Goal: Task Accomplishment & Management: Manage account settings

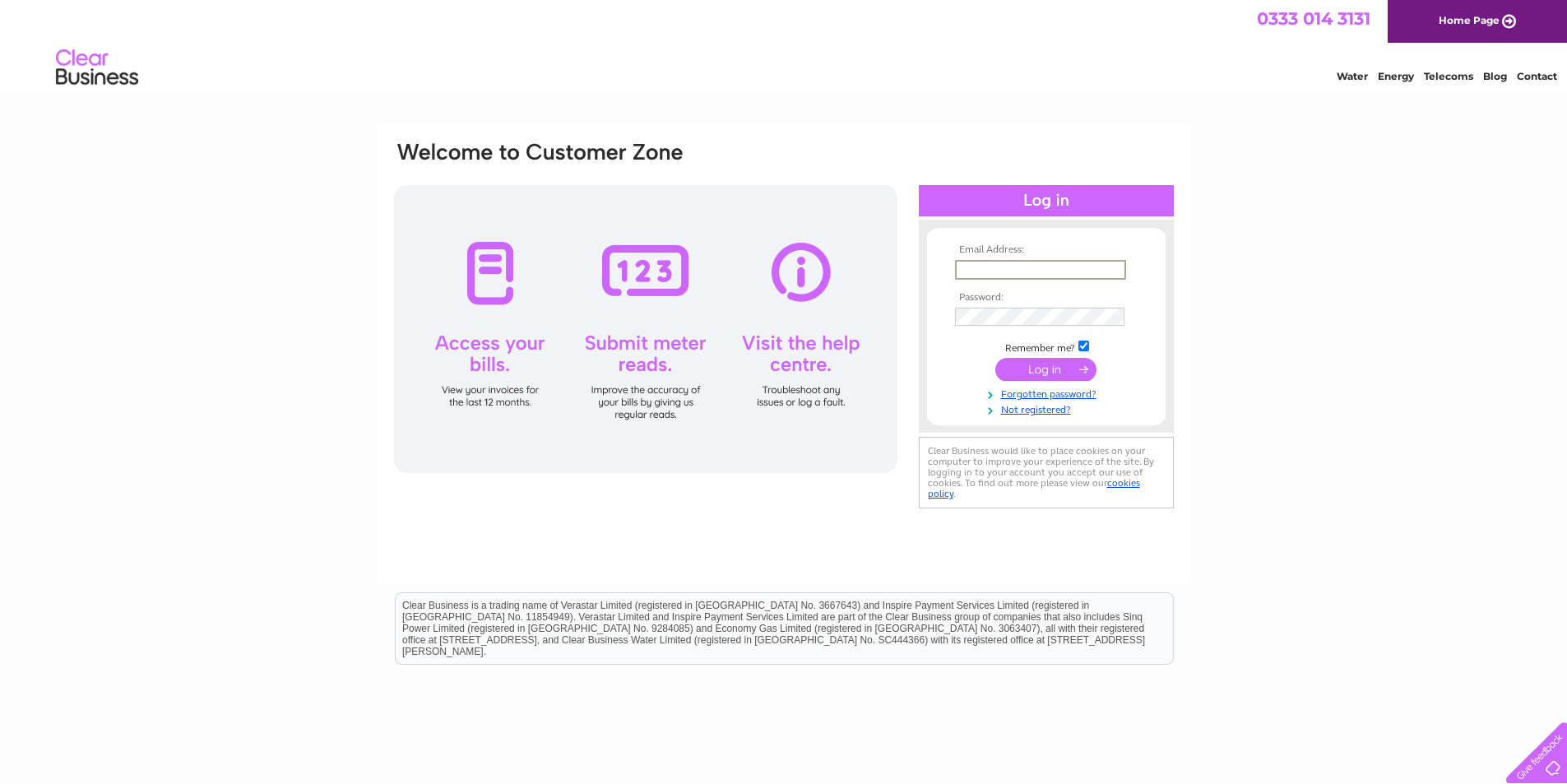
click at [1034, 271] on input "text" at bounding box center [1040, 269] width 171 height 19
type input "fiona.johnston@jamesfrew.co.uk"
click at [996, 358] on input "submit" at bounding box center [1046, 369] width 101 height 23
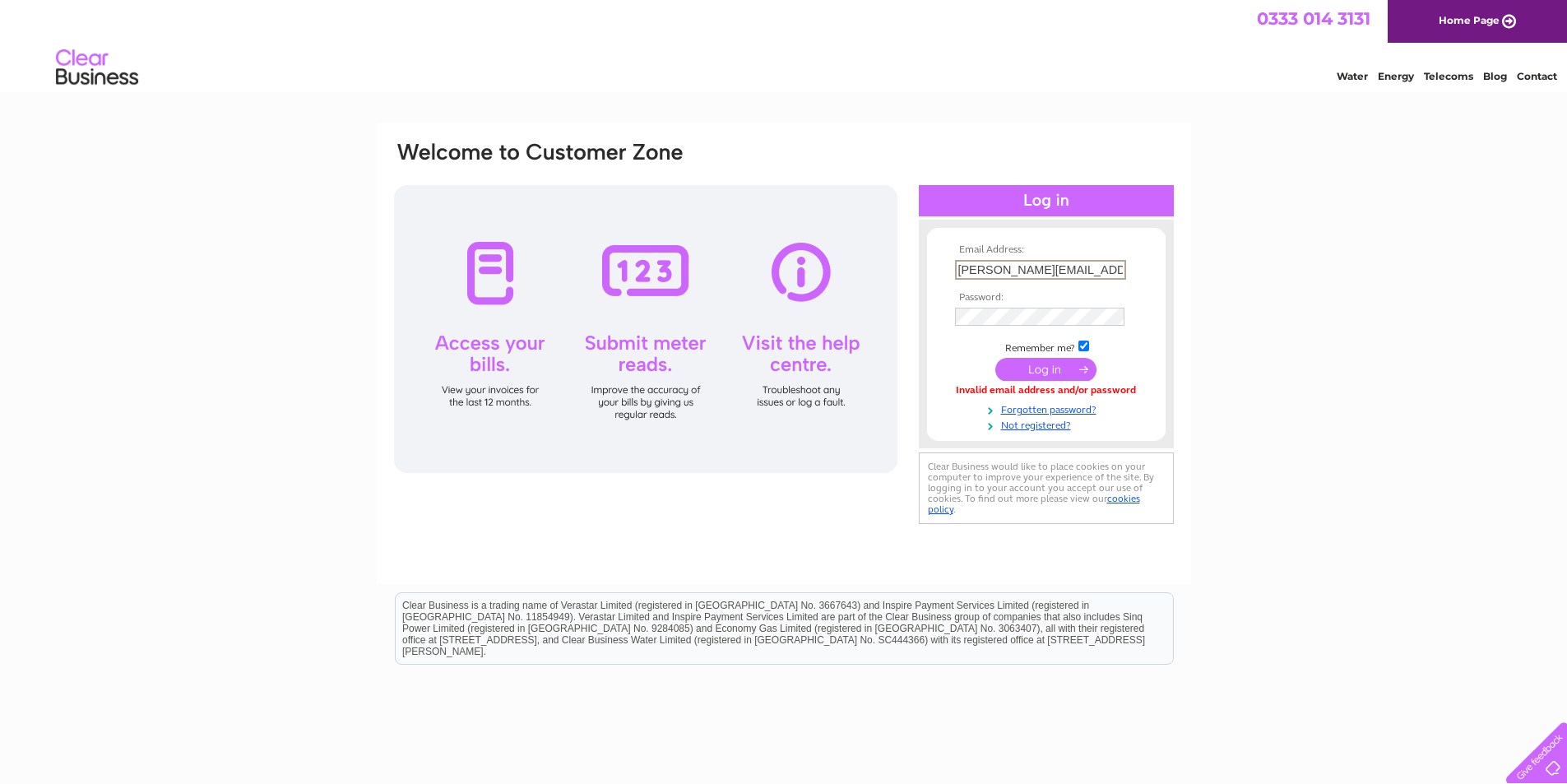
click at [1069, 273] on input "[PERSON_NAME][EMAIL_ADDRESS][PERSON_NAME][DOMAIN_NAME]" at bounding box center [1040, 269] width 171 height 19
click at [996, 358] on input "submit" at bounding box center [1046, 369] width 101 height 23
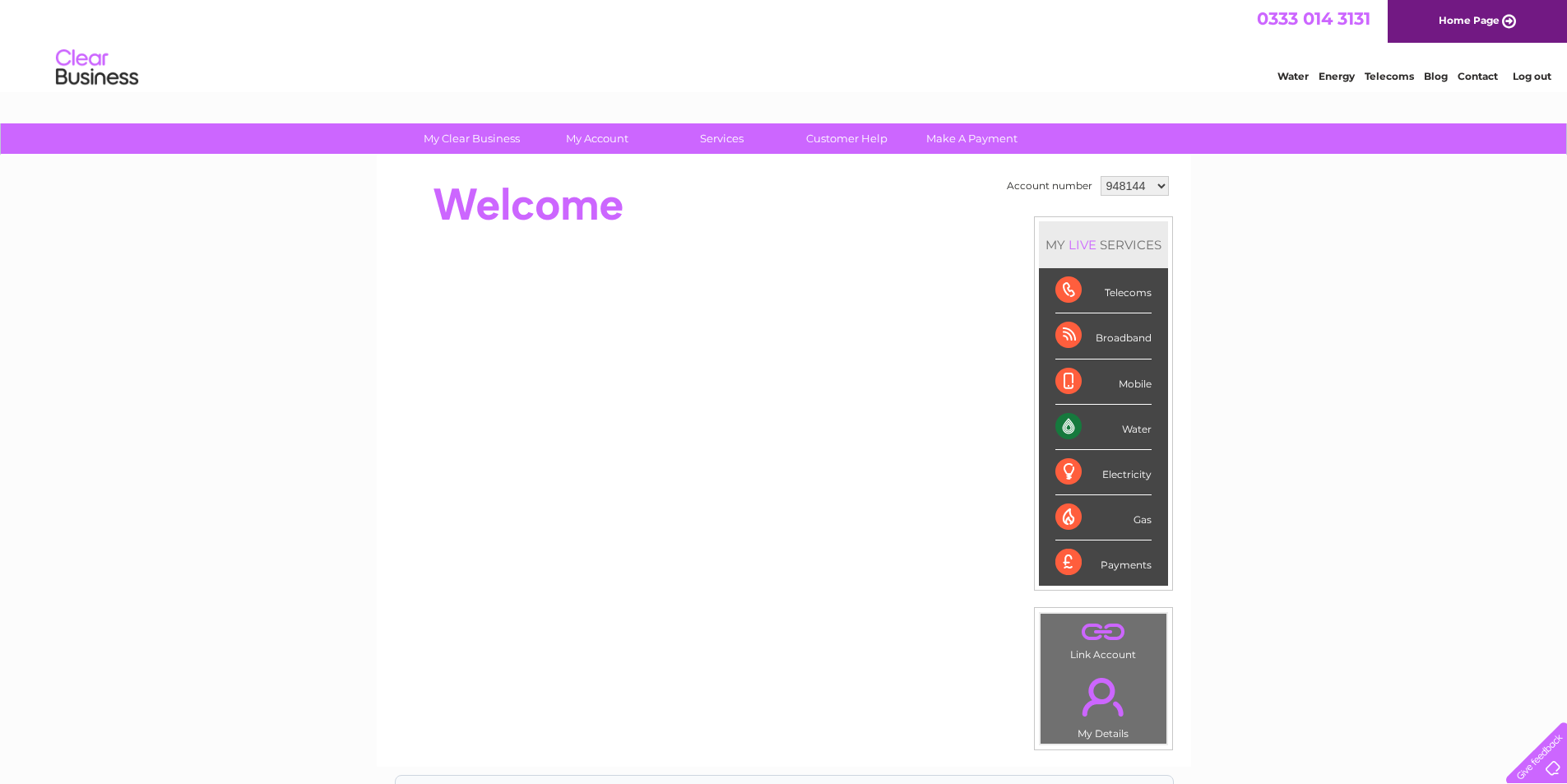
click at [1136, 181] on select "948144 1150027" at bounding box center [1135, 186] width 68 height 19
click at [1141, 431] on div "Water" at bounding box center [1103, 426] width 96 height 46
click at [1068, 427] on div "Water" at bounding box center [1103, 426] width 96 height 46
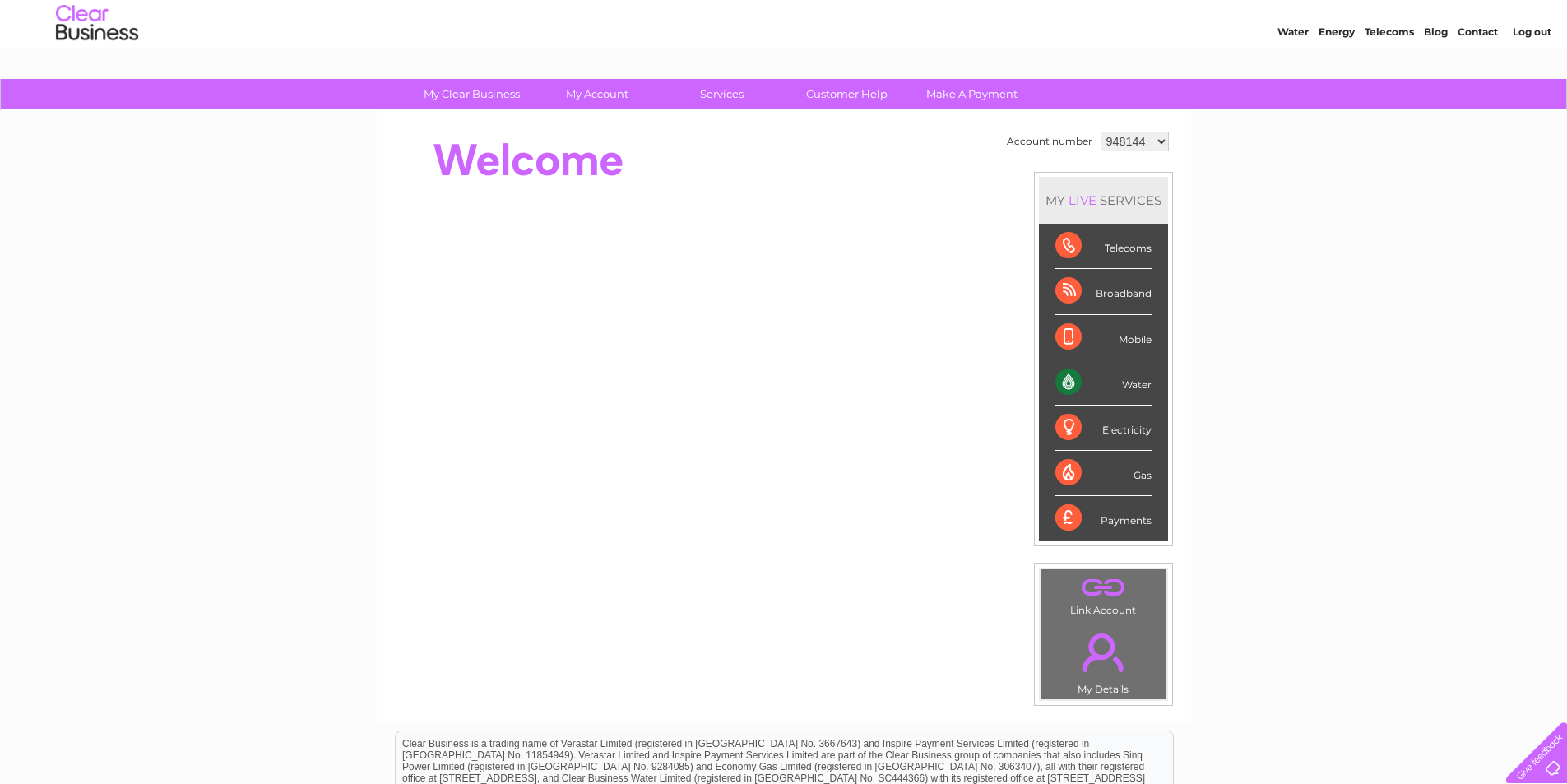
scroll to position [30, 0]
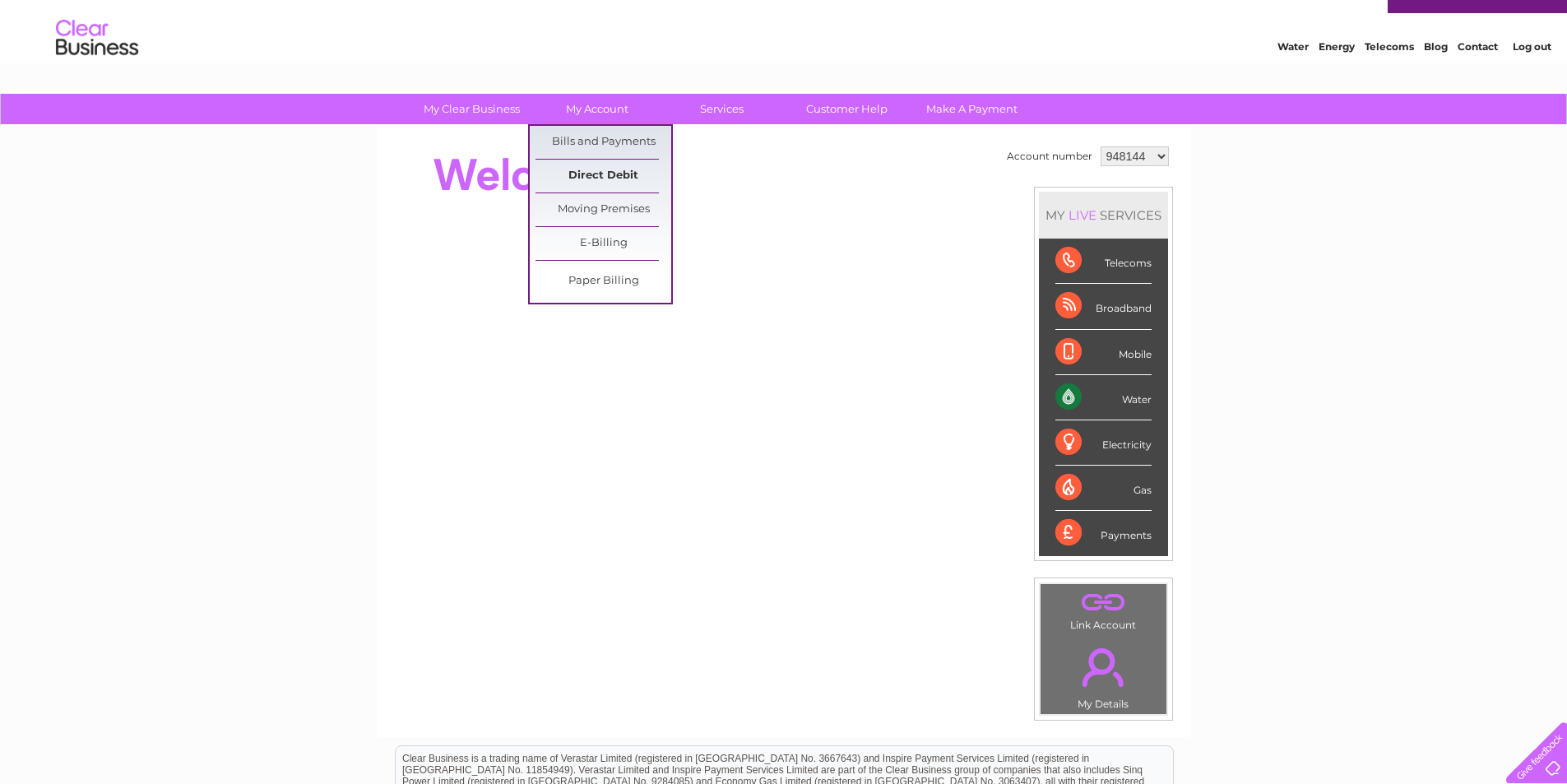
click at [603, 167] on link "Direct Debit" at bounding box center [603, 176] width 136 height 33
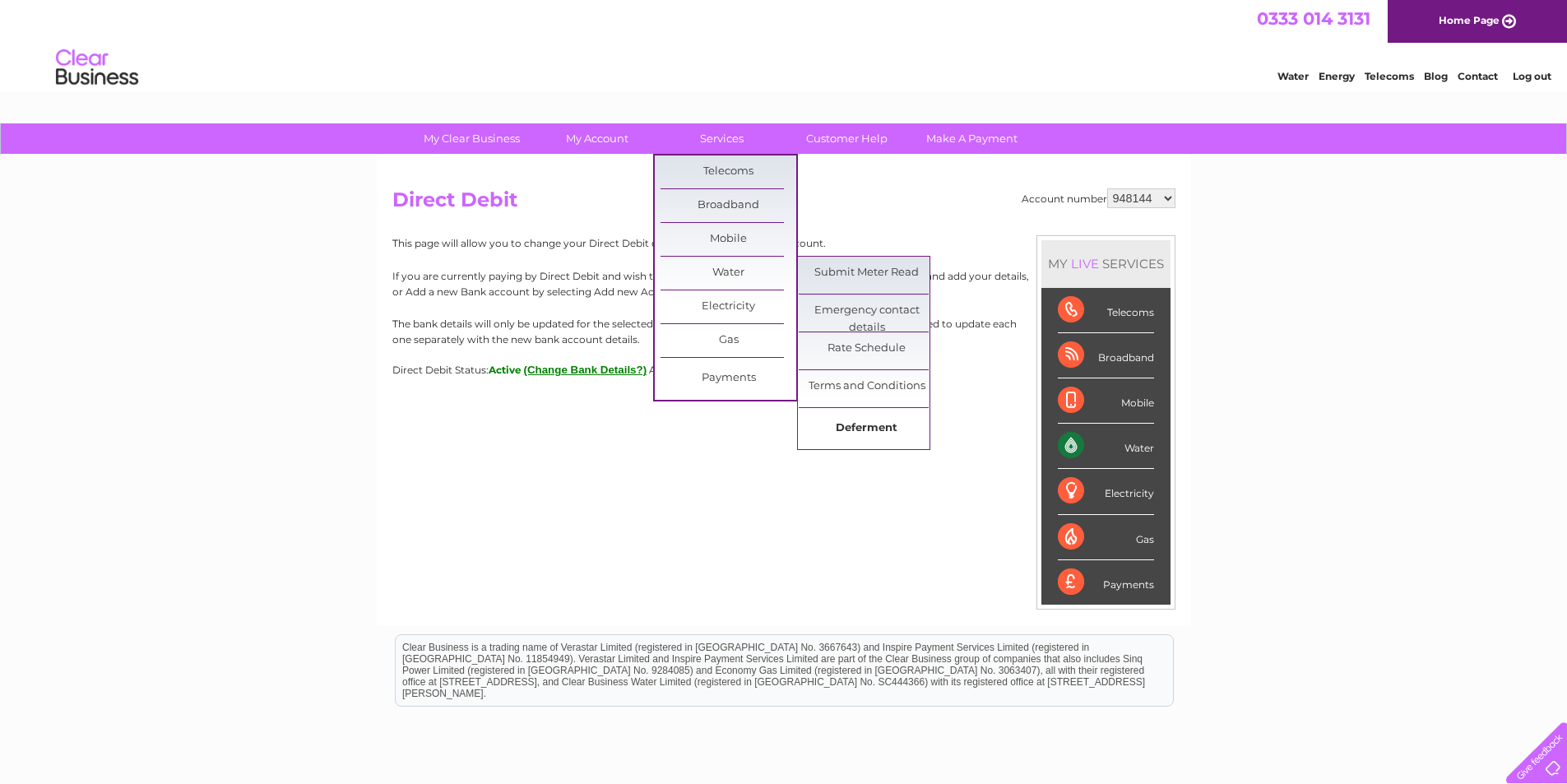
click at [887, 425] on link "Deferment" at bounding box center [867, 428] width 136 height 33
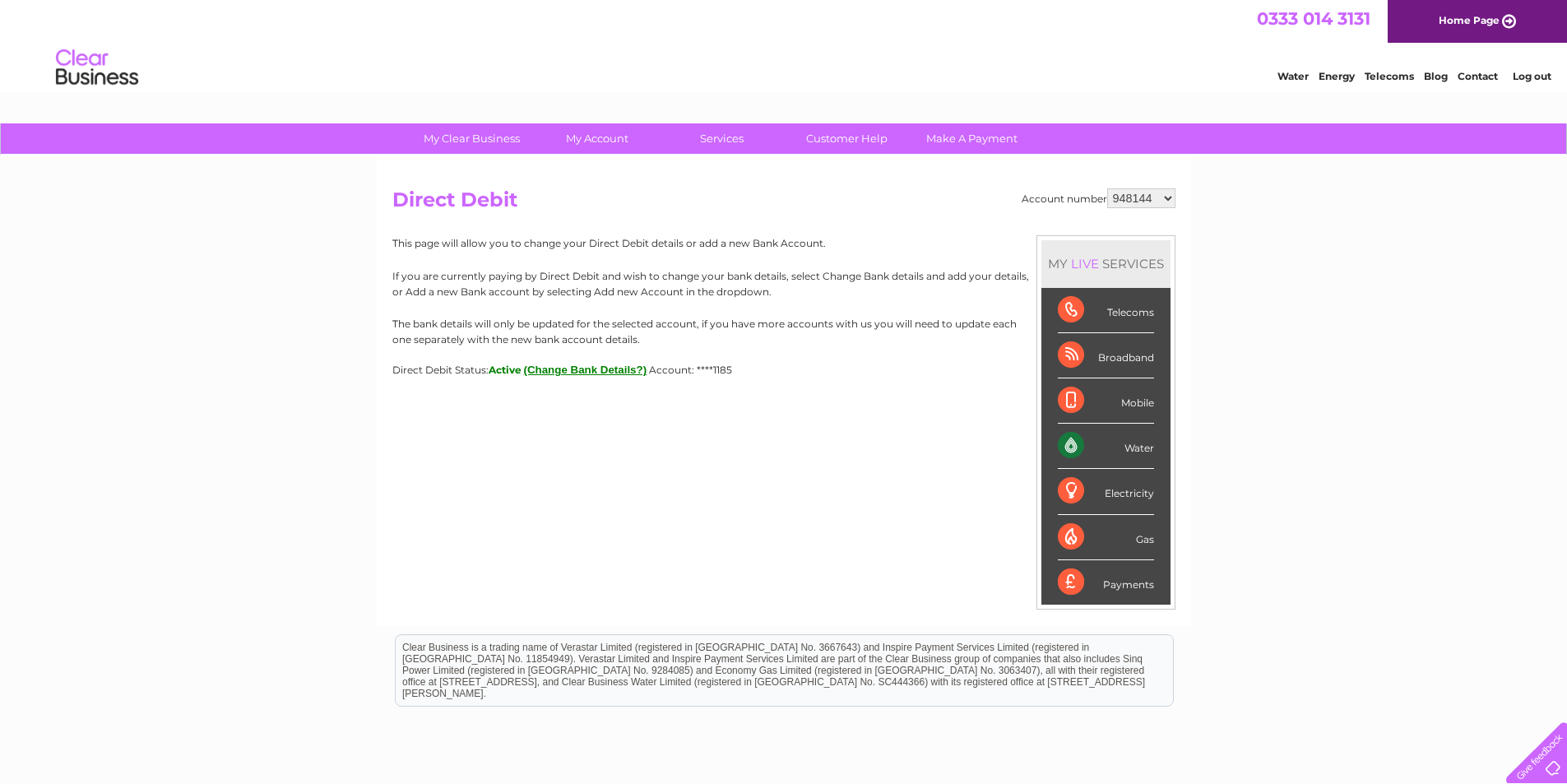
click at [1067, 446] on div "Water" at bounding box center [1105, 446] width 96 height 46
click at [1145, 453] on div "Water" at bounding box center [1105, 446] width 96 height 46
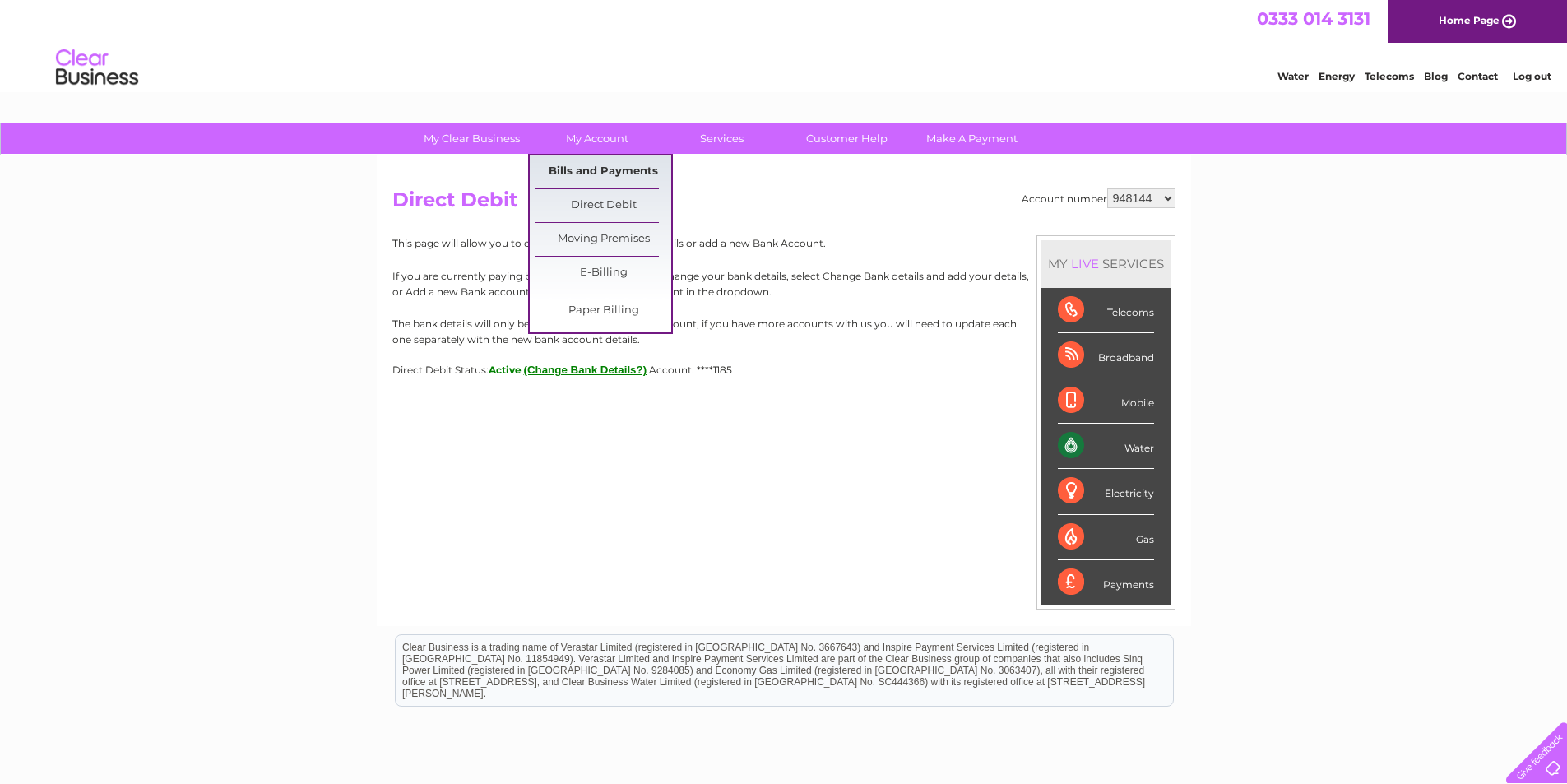
click at [605, 172] on link "Bills and Payments" at bounding box center [603, 172] width 136 height 33
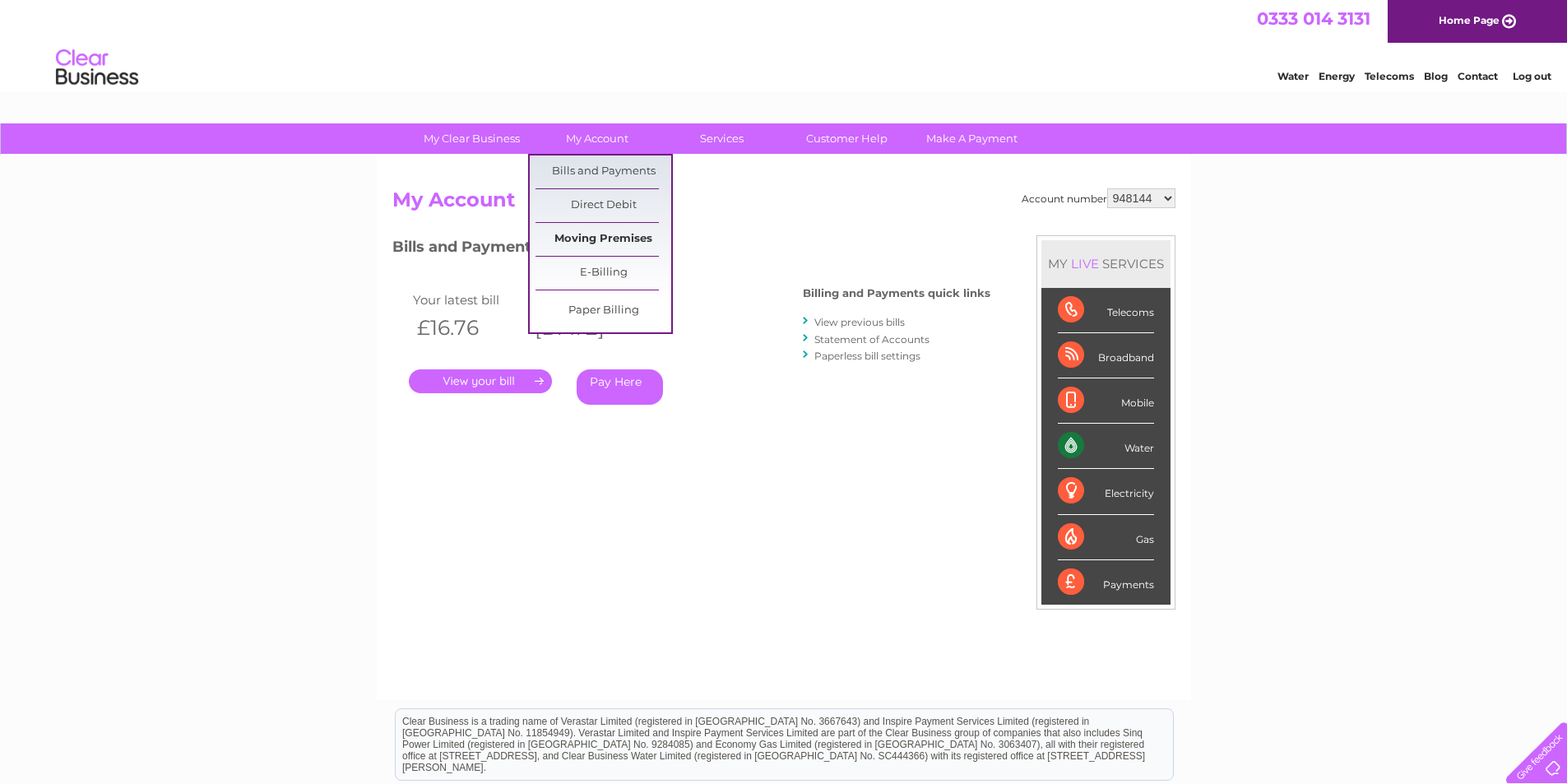
click at [612, 226] on link "Moving Premises" at bounding box center [603, 239] width 136 height 33
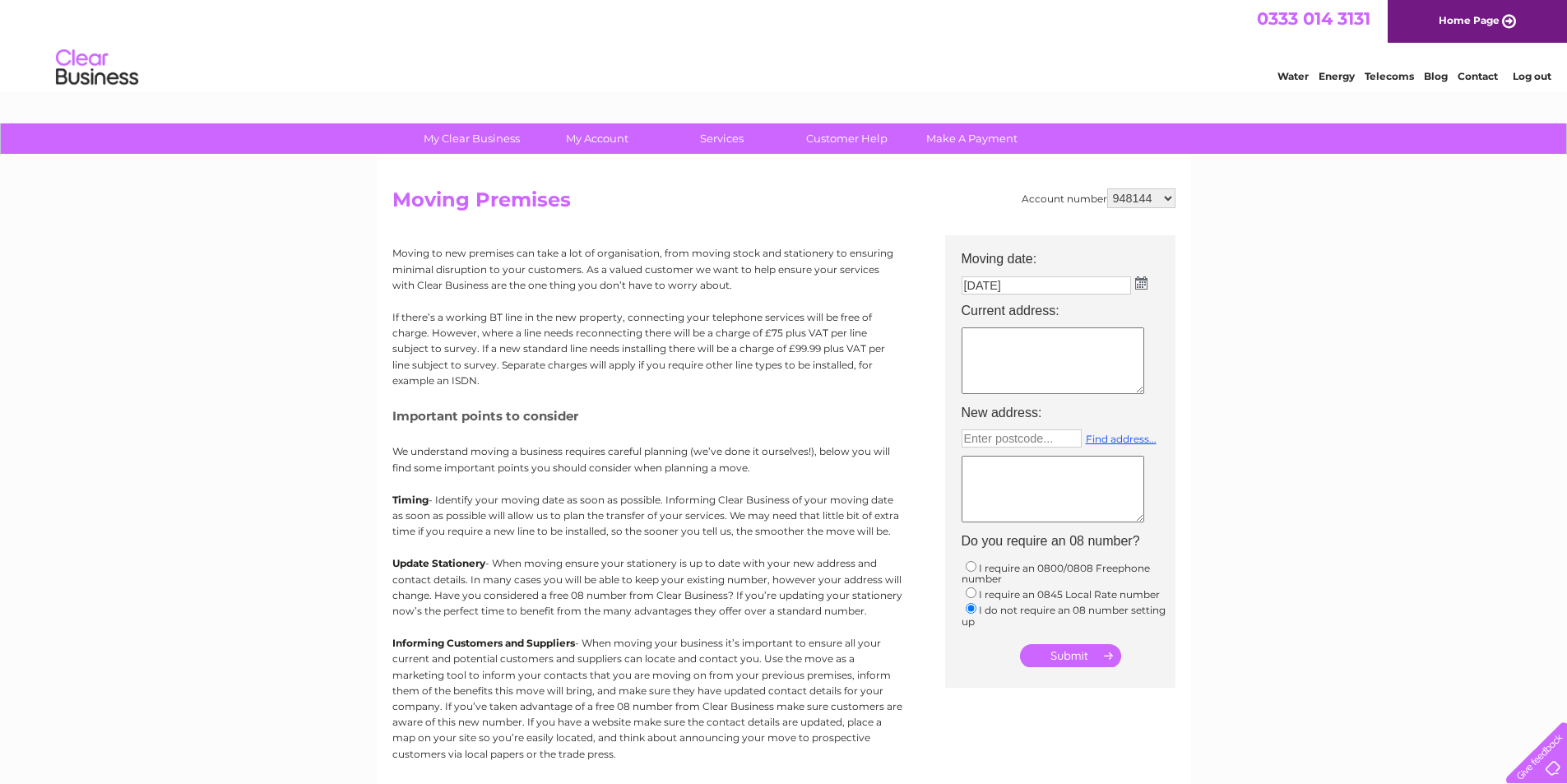
click at [1134, 286] on td "08/10/2025" at bounding box center [1069, 285] width 231 height 26
click at [1142, 284] on img at bounding box center [1141, 283] width 13 height 14
click at [970, 304] on div "Prev Next October 2025" at bounding box center [1053, 308] width 179 height 24
click at [1167, 252] on th "Moving date:" at bounding box center [1069, 253] width 231 height 36
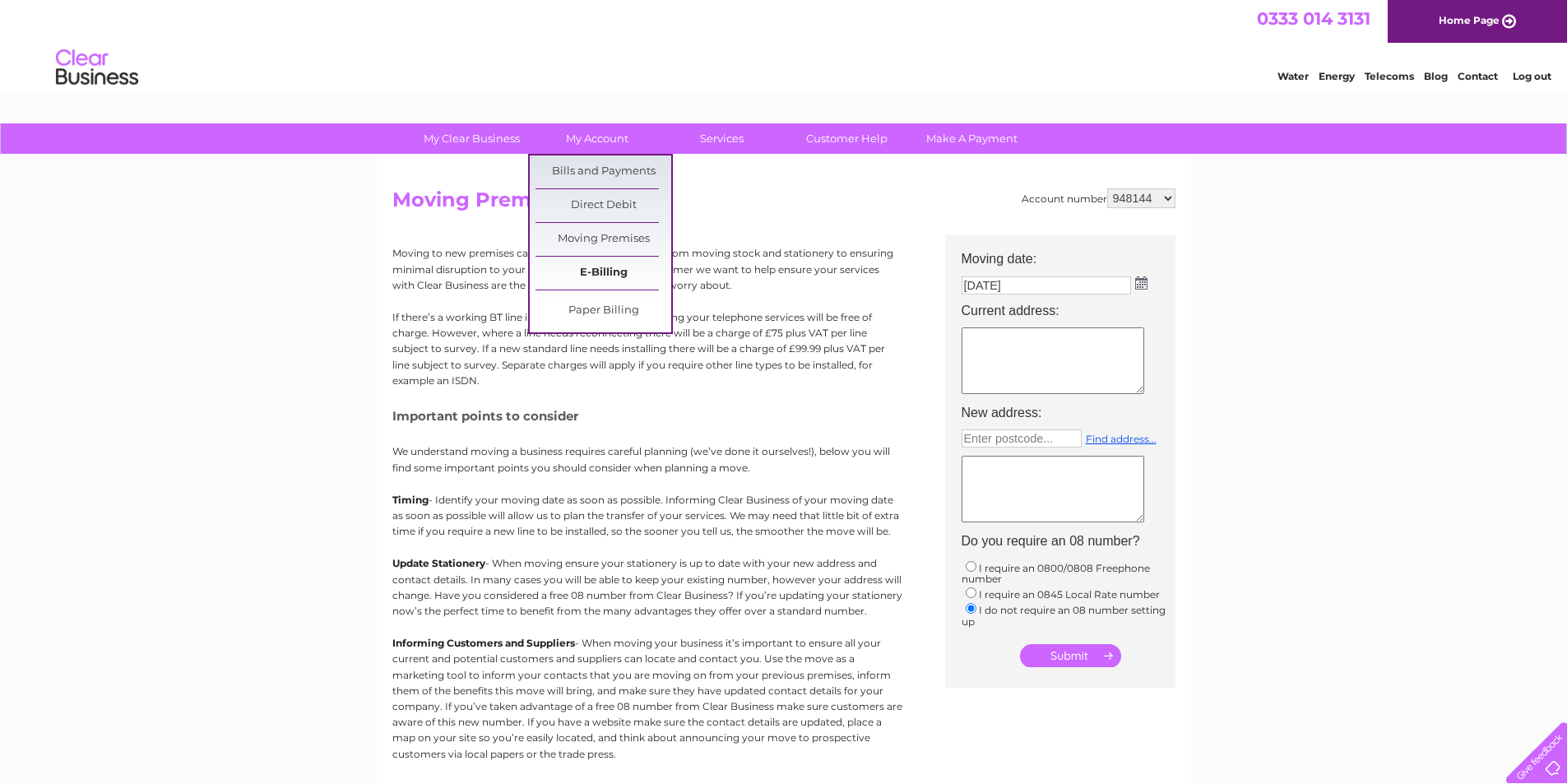
click at [608, 268] on link "E-Billing" at bounding box center [603, 273] width 136 height 33
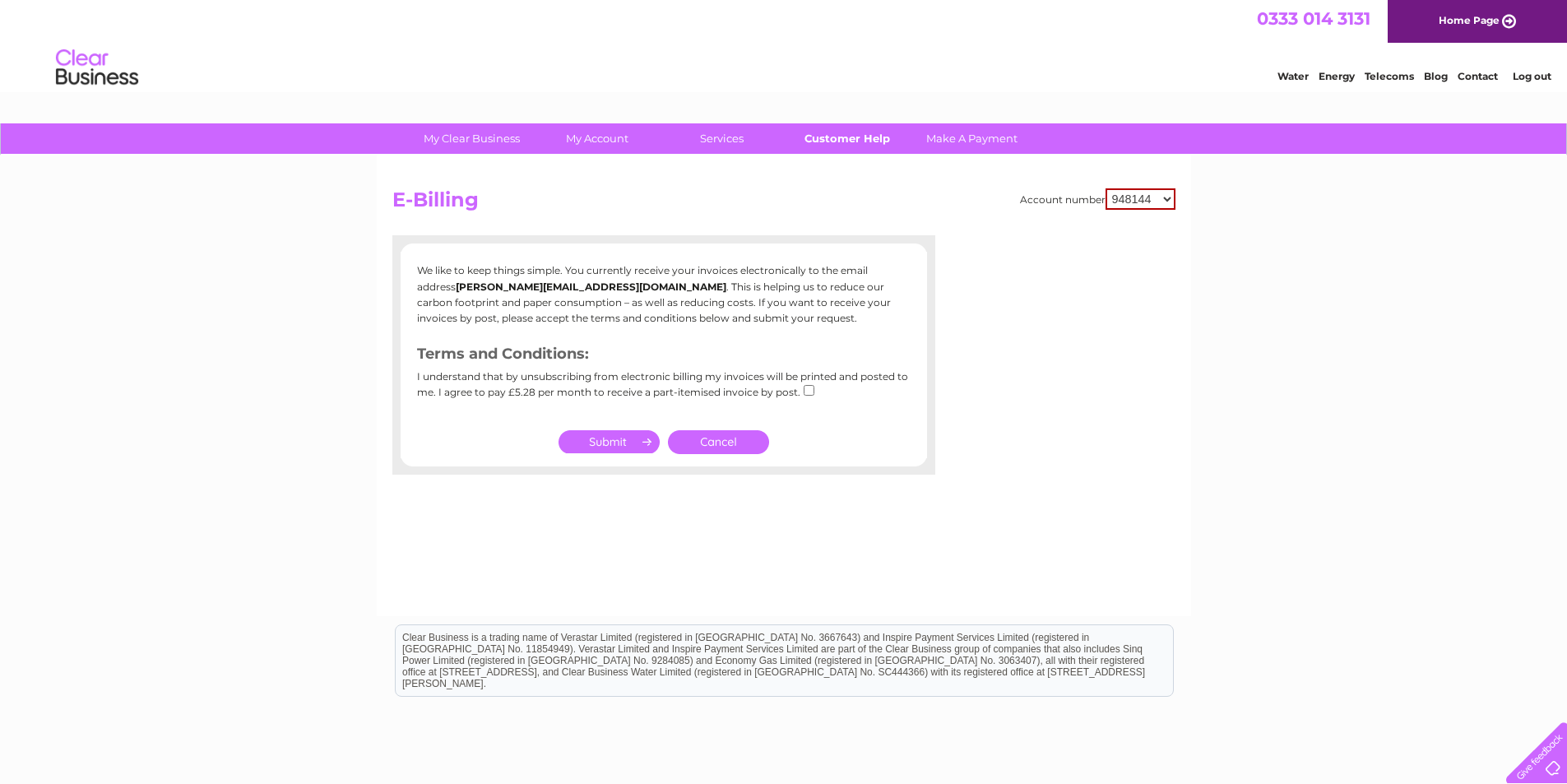
click at [833, 132] on link "Customer Help" at bounding box center [847, 138] width 136 height 30
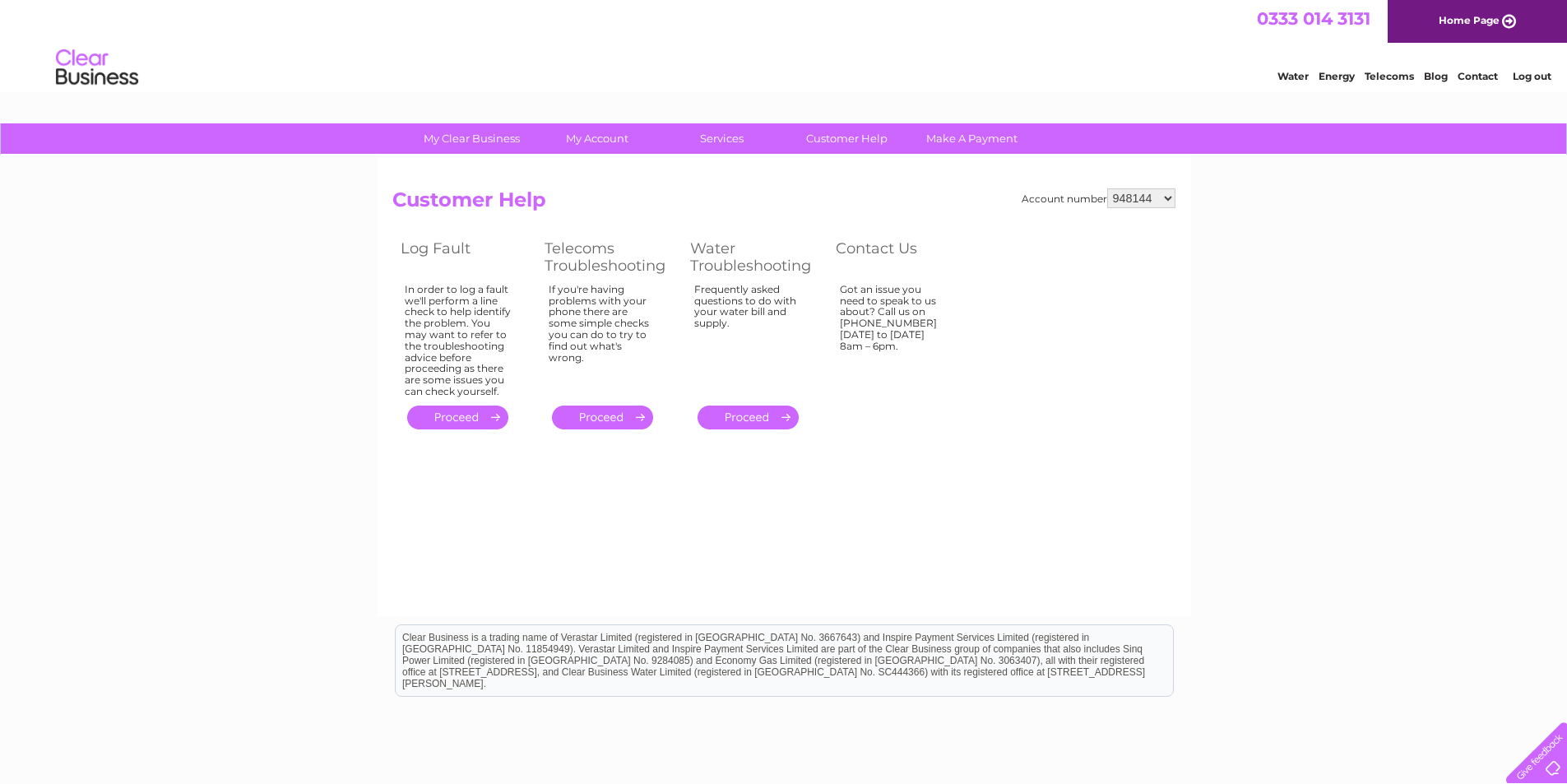
click at [752, 414] on link "." at bounding box center [748, 417] width 101 height 24
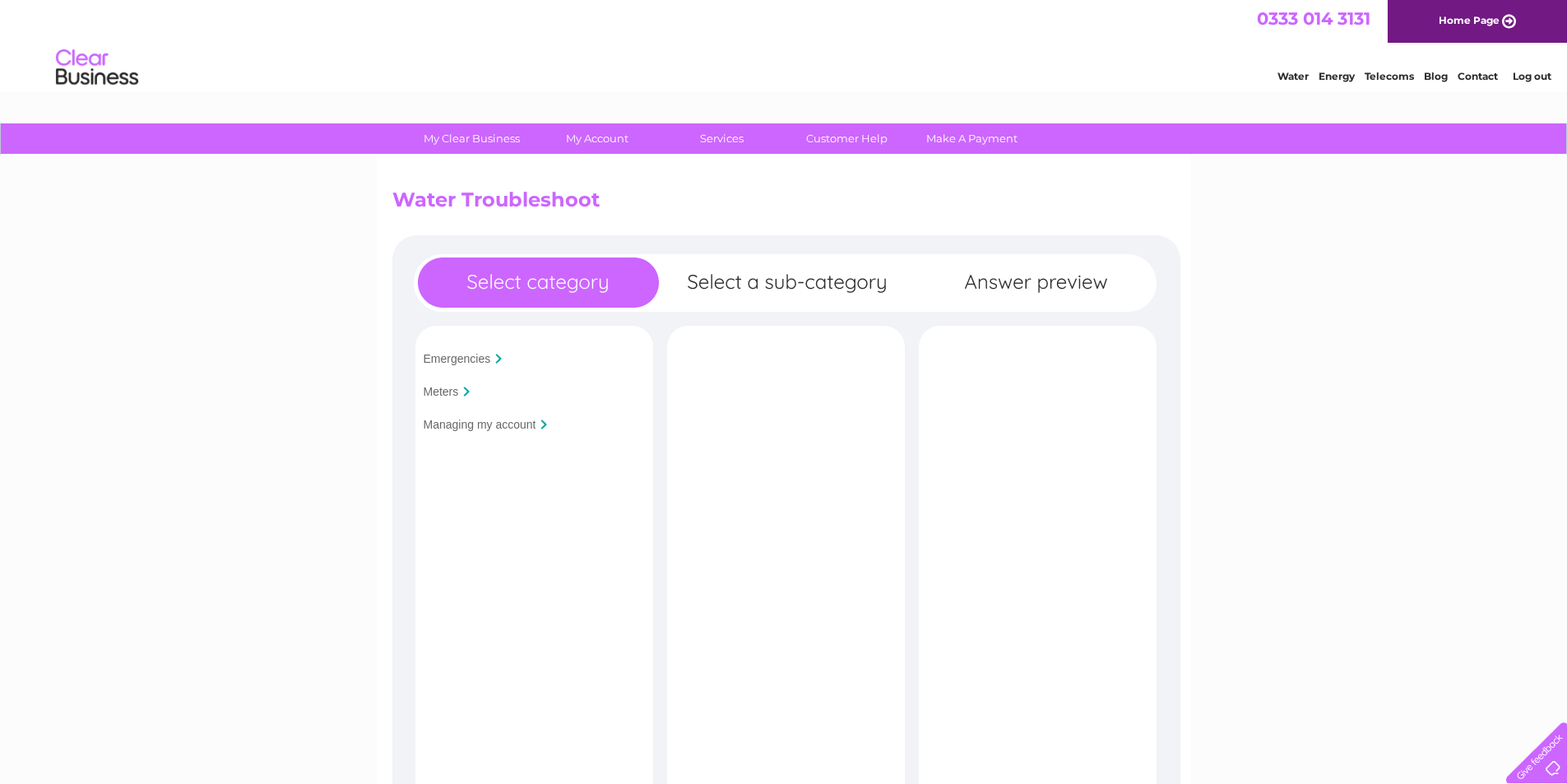
click at [438, 424] on input "Managing my account" at bounding box center [480, 424] width 112 height 14
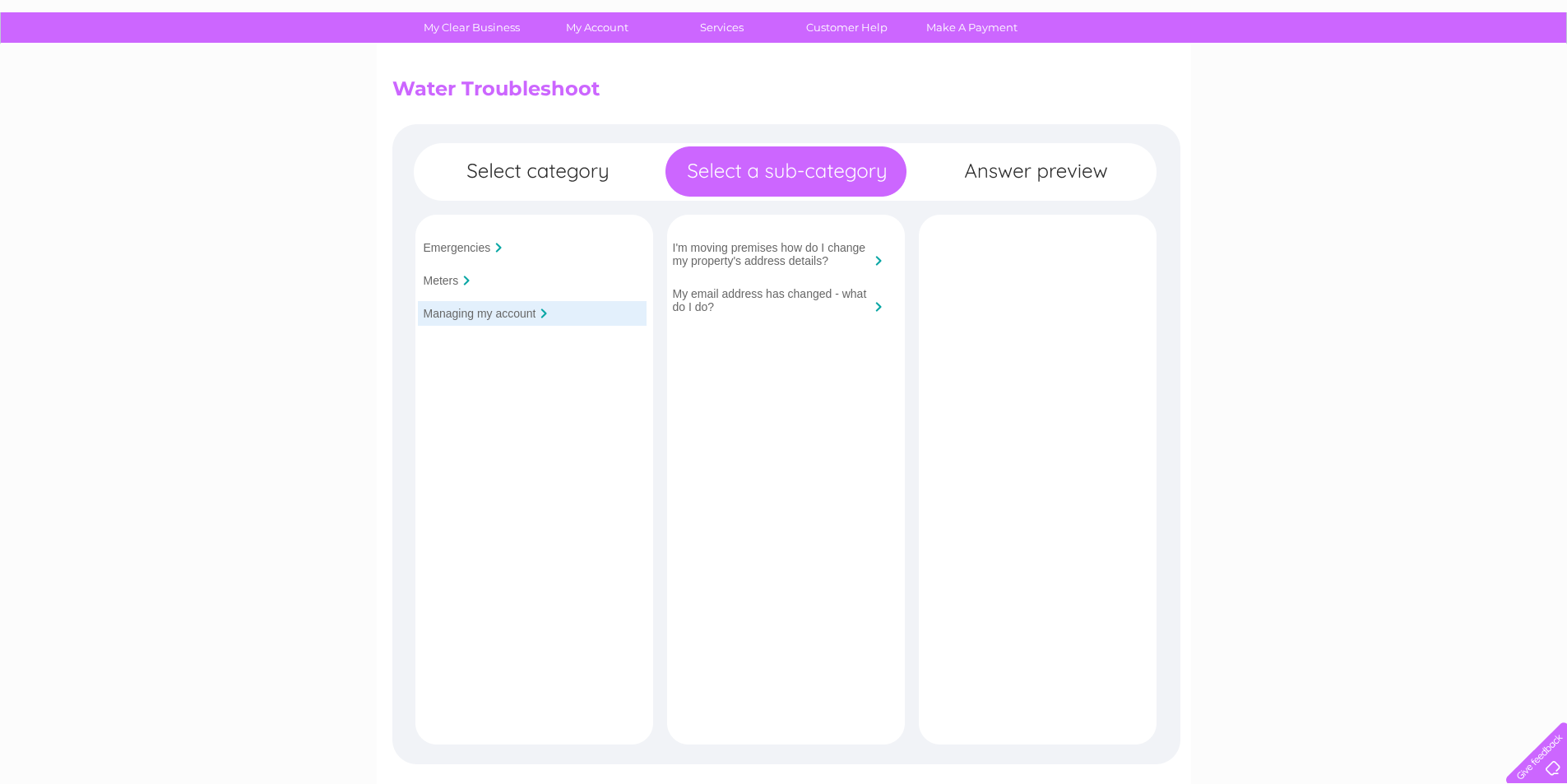
scroll to position [82, 0]
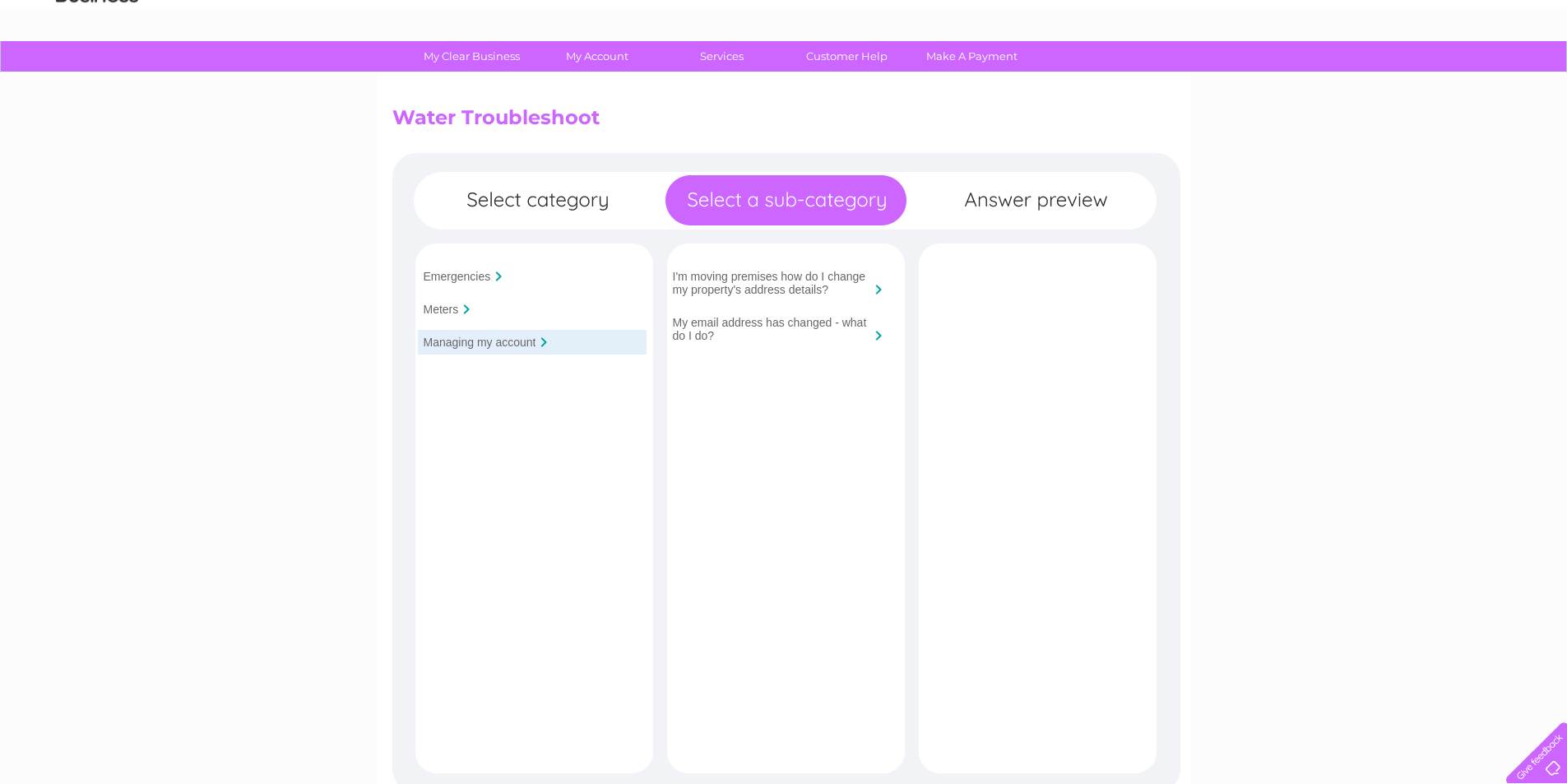
click at [434, 306] on input "Meters" at bounding box center [441, 309] width 35 height 14
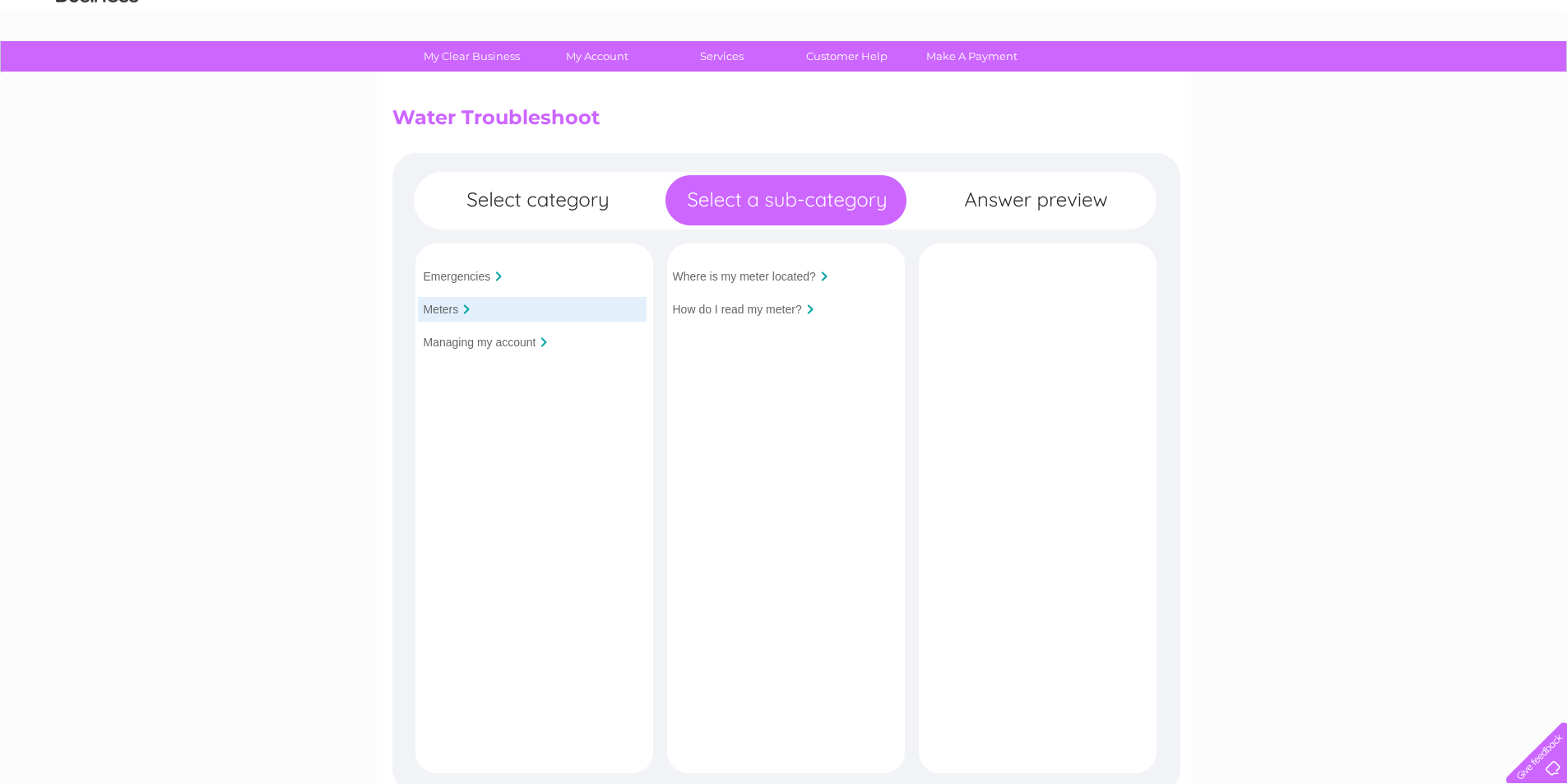
click at [444, 277] on input "Emergencies" at bounding box center [458, 276] width 68 height 14
click at [1045, 196] on div "Emergencies Meters Managing my account Is your premises flooded?" at bounding box center [786, 535] width 788 height 765
click at [432, 344] on input "Managing my account" at bounding box center [480, 342] width 112 height 14
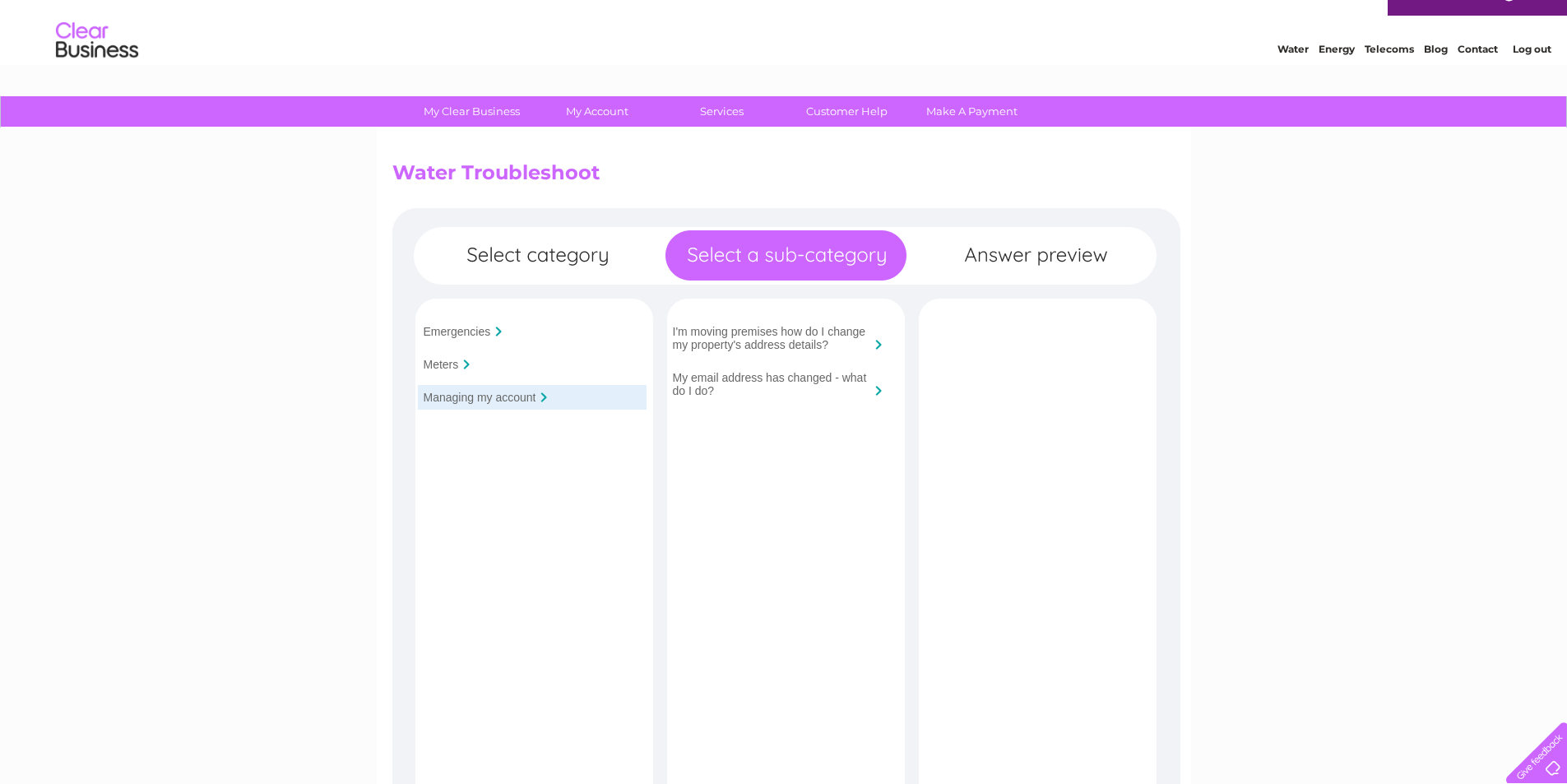
scroll to position [0, 0]
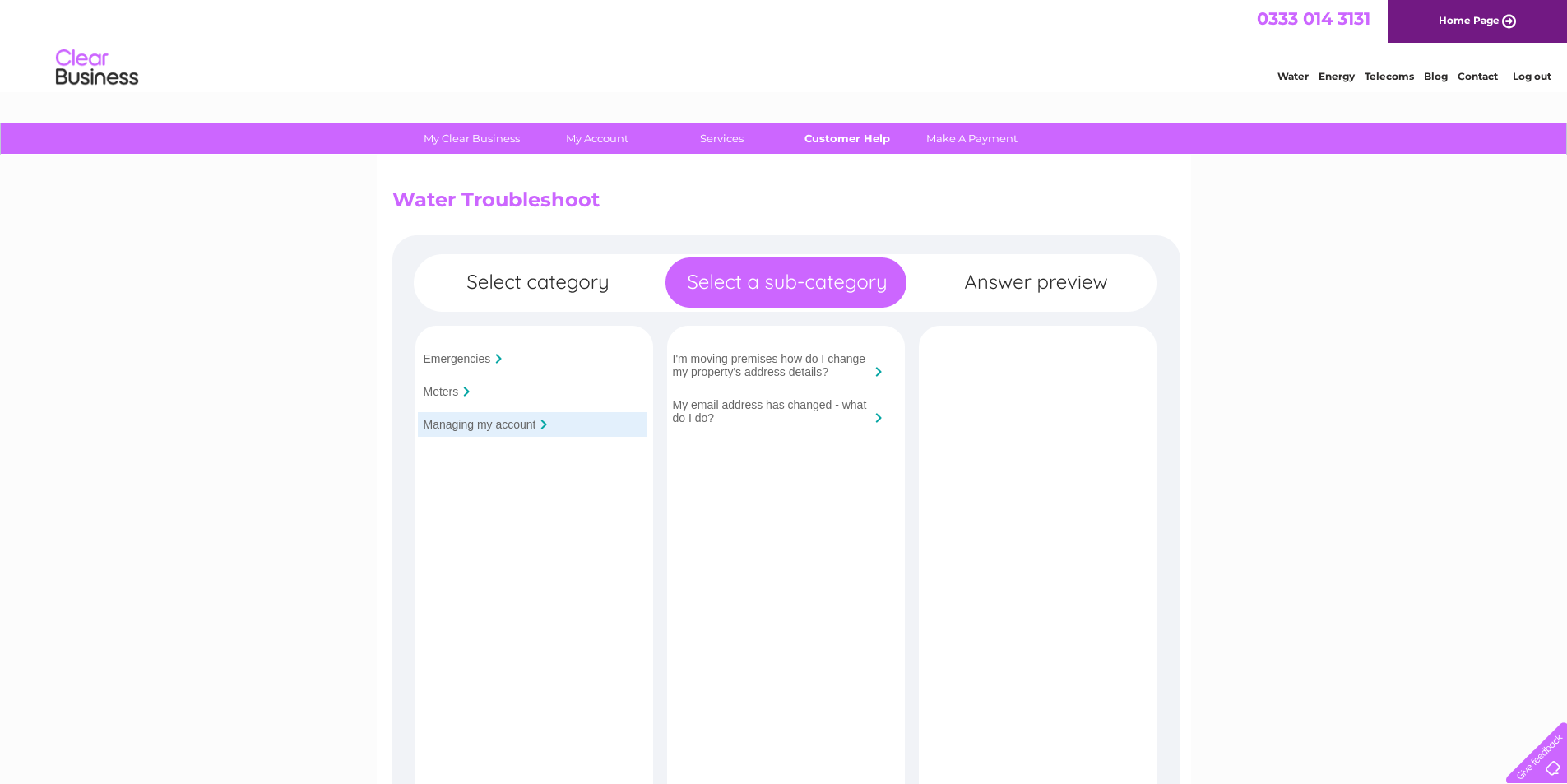
click at [833, 140] on link "Customer Help" at bounding box center [847, 138] width 136 height 30
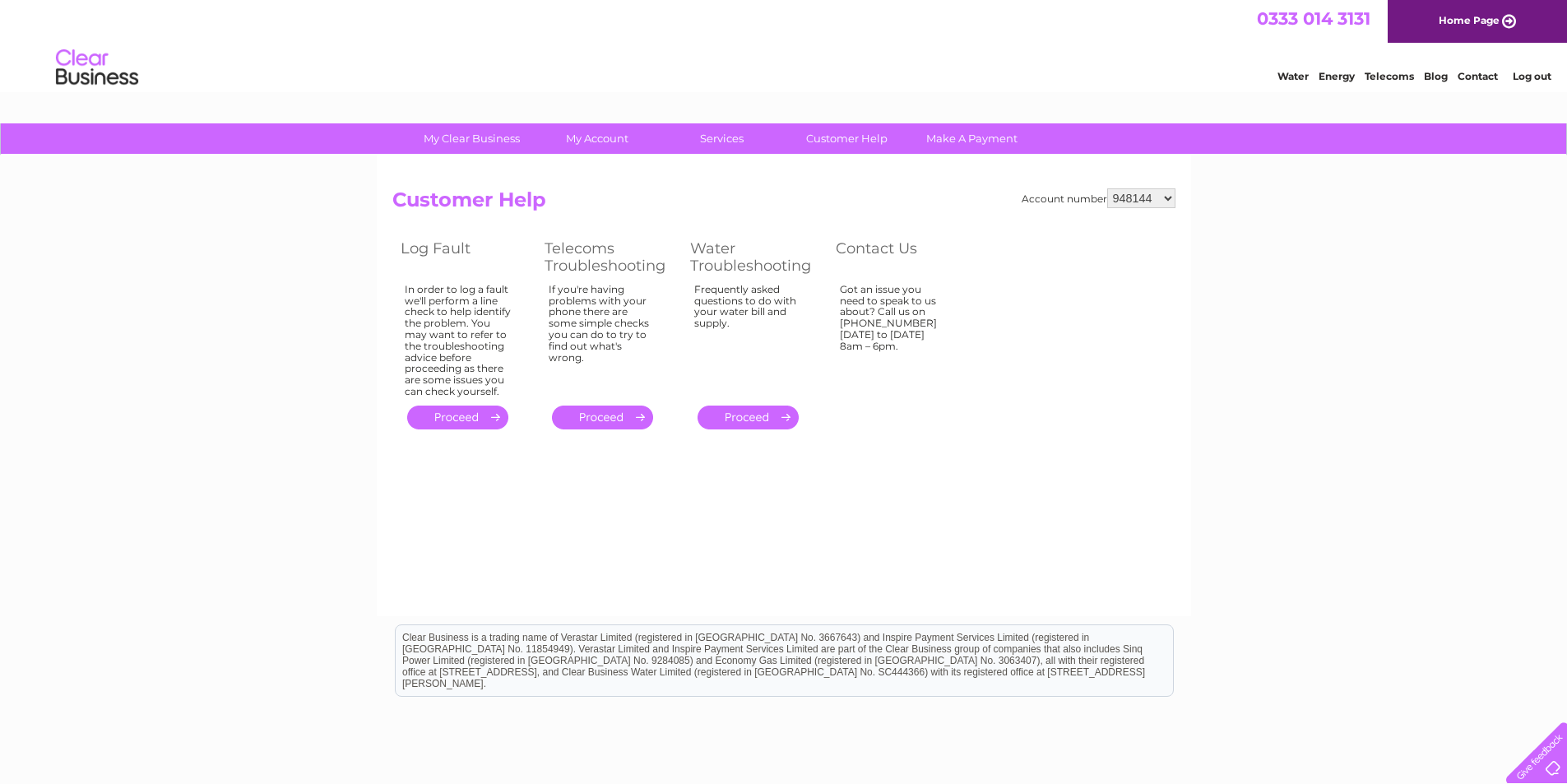
click at [741, 420] on link "." at bounding box center [748, 417] width 101 height 24
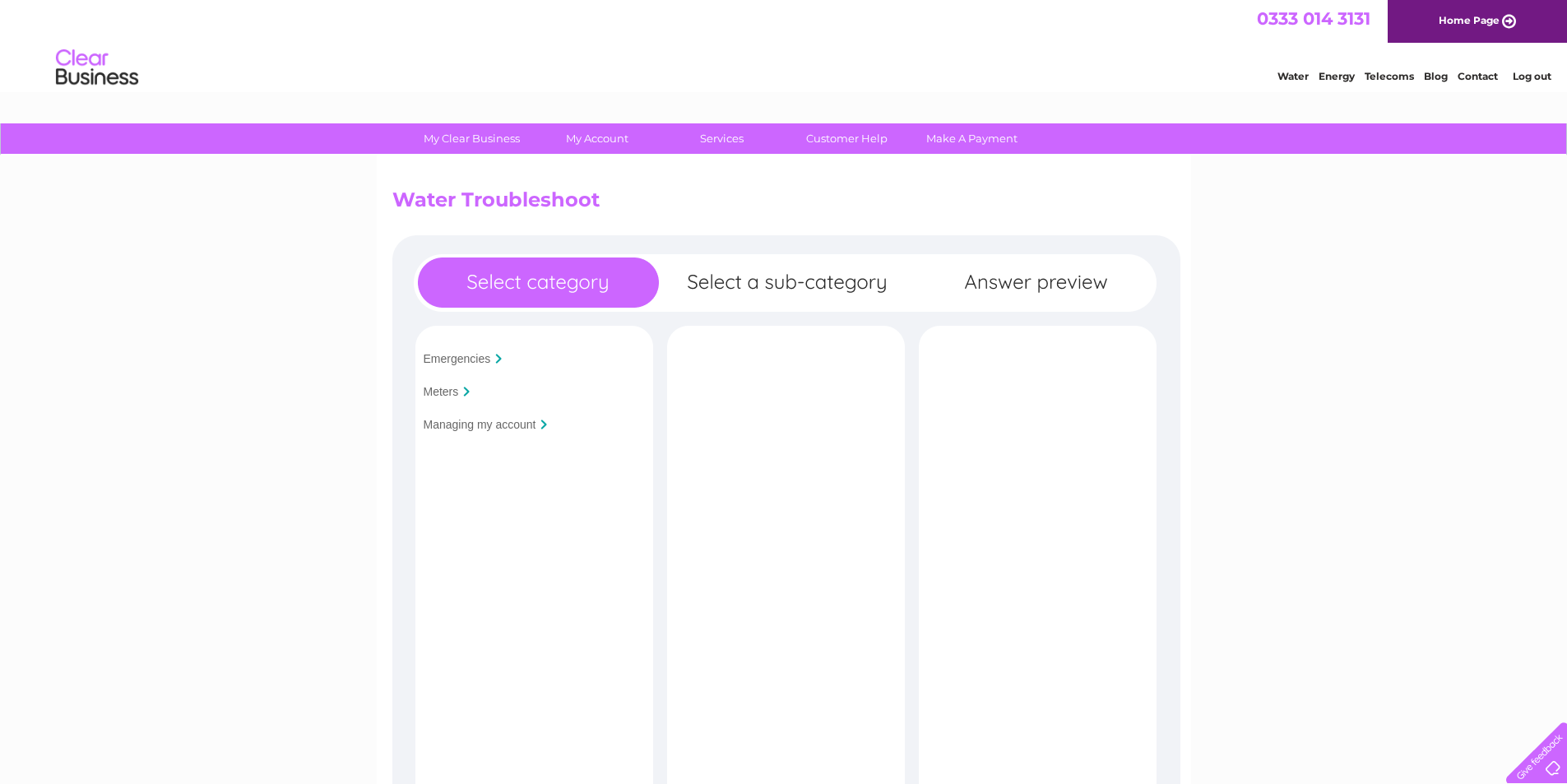
click at [459, 359] on input "Emergencies" at bounding box center [458, 359] width 68 height 14
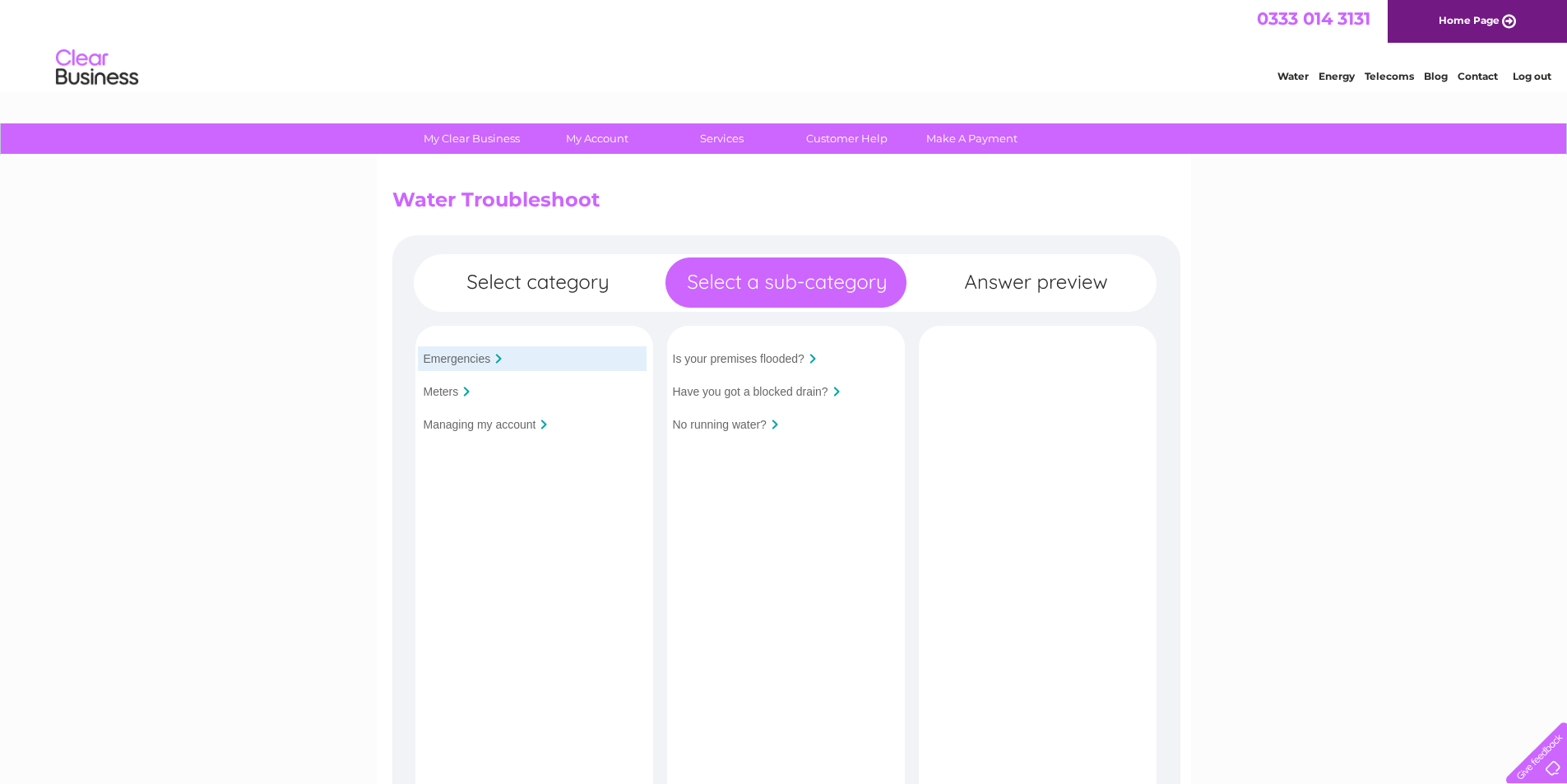
click at [464, 377] on td "Meters" at bounding box center [534, 392] width 249 height 33
click at [453, 422] on input "Managing my account" at bounding box center [480, 424] width 112 height 14
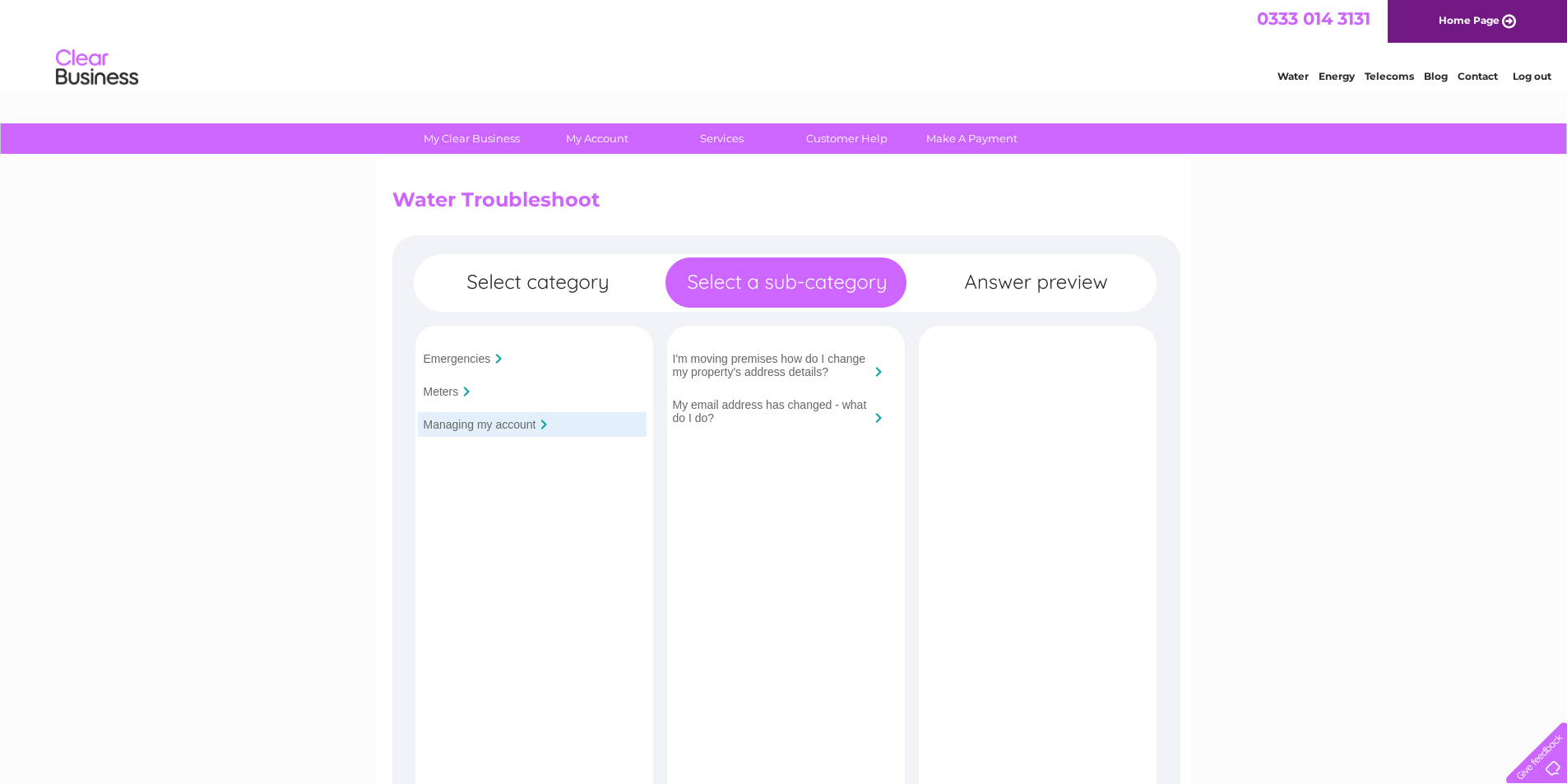
click at [854, 367] on input "I'm moving premises how do I change my property's address details?" at bounding box center [772, 364] width 198 height 26
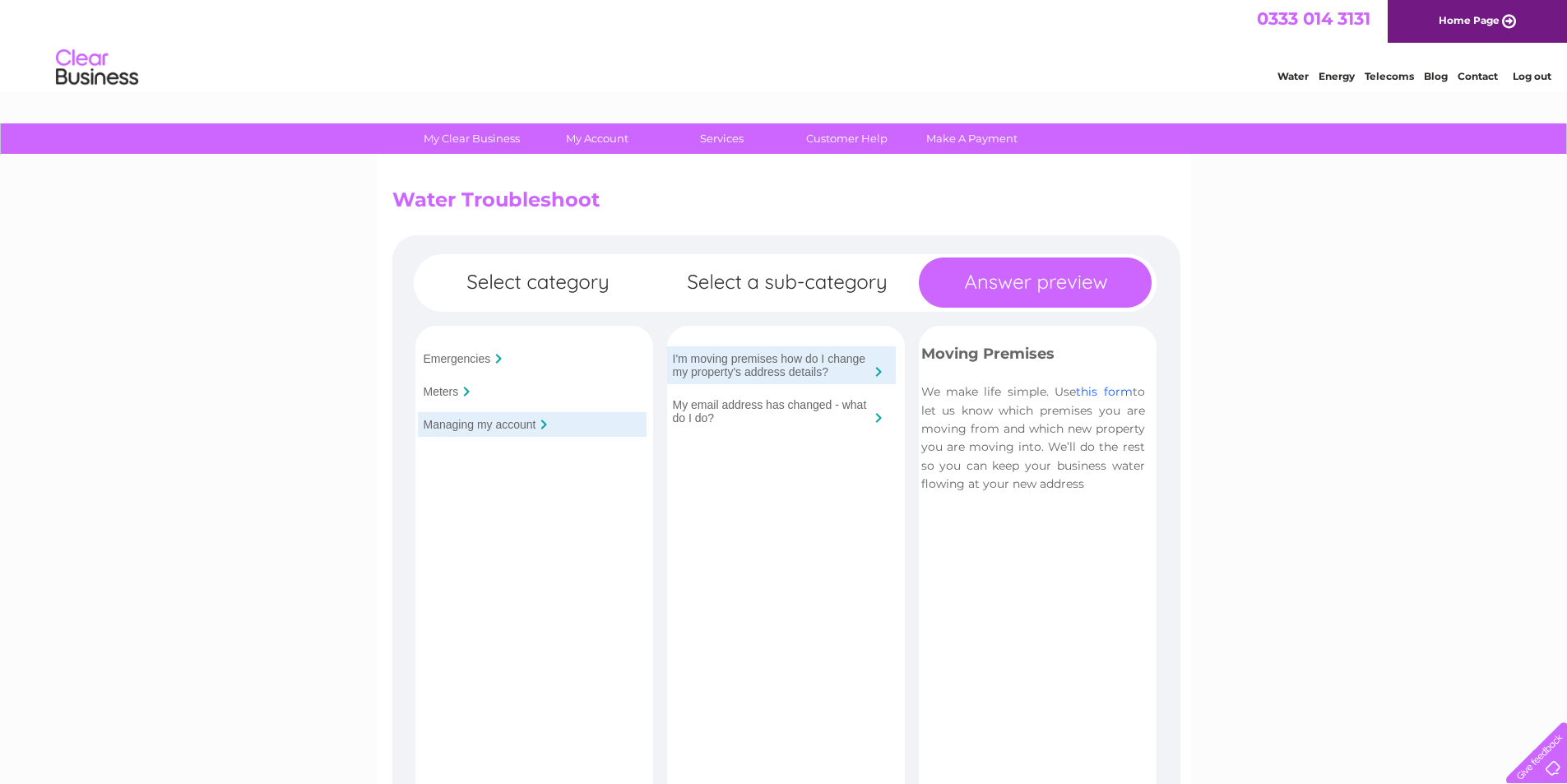
click at [1094, 393] on link "this form" at bounding box center [1104, 391] width 56 height 15
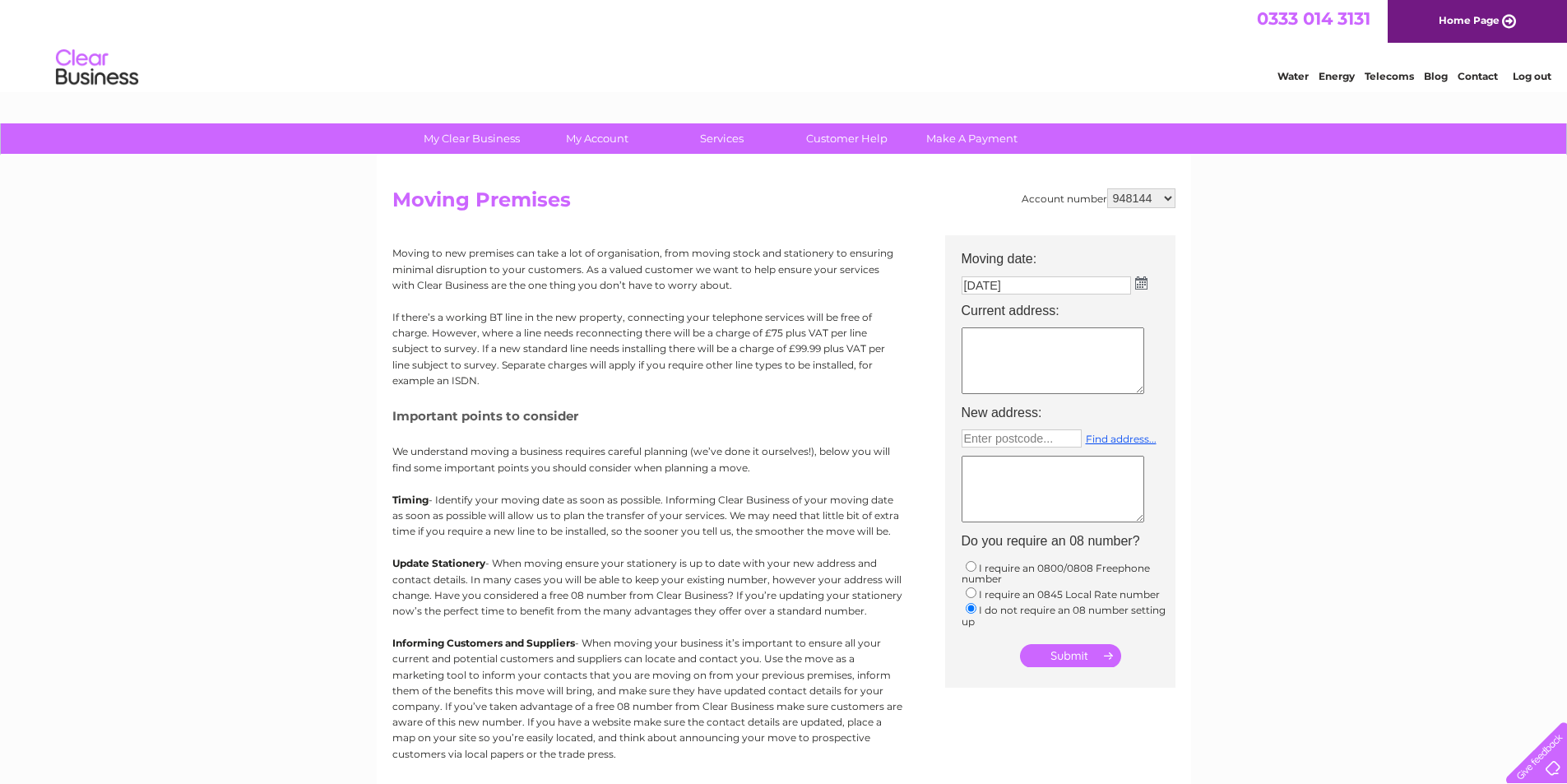
click at [1013, 490] on textarea at bounding box center [1053, 488] width 182 height 67
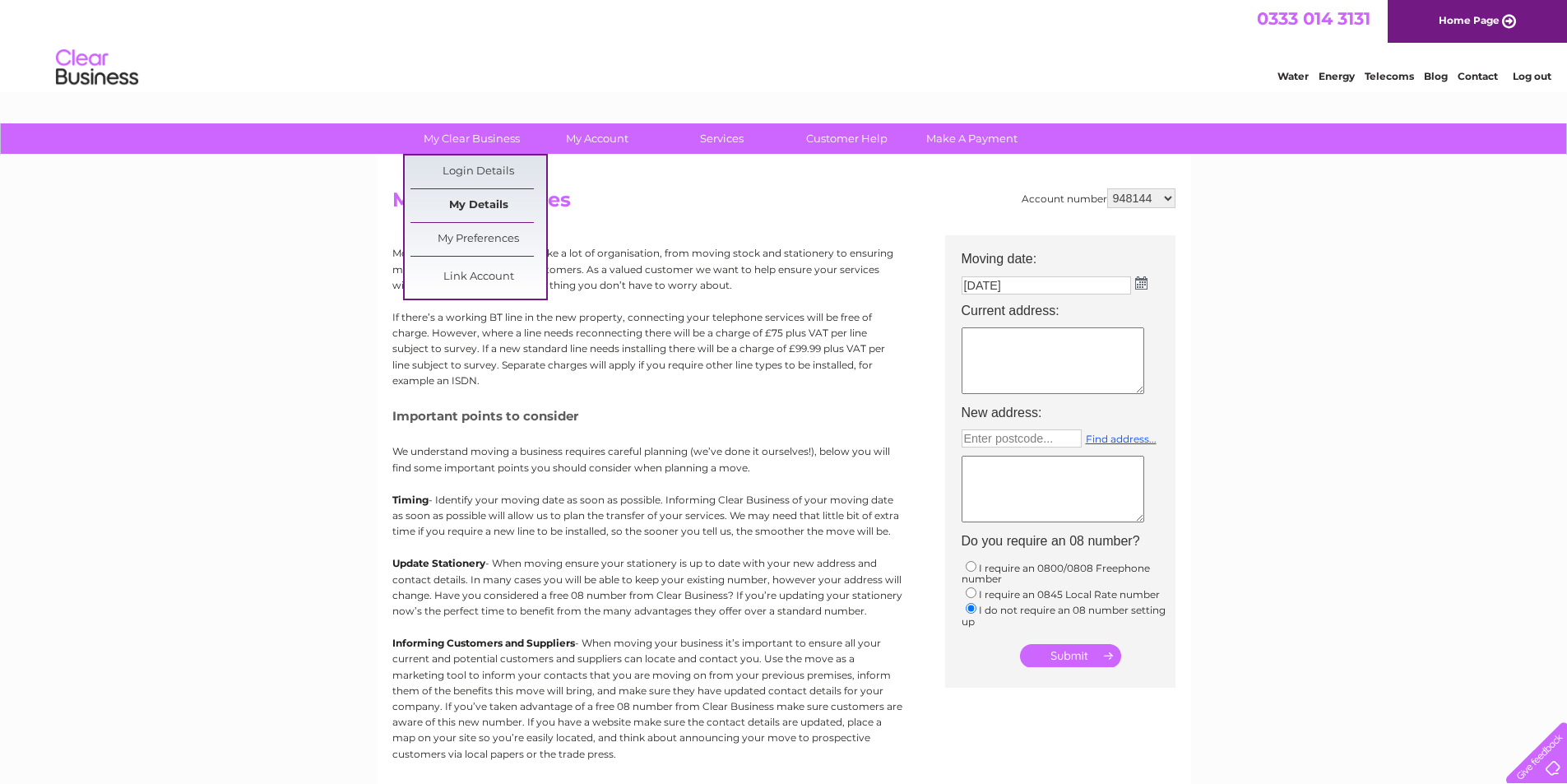
click at [442, 202] on link "My Details" at bounding box center [478, 205] width 136 height 33
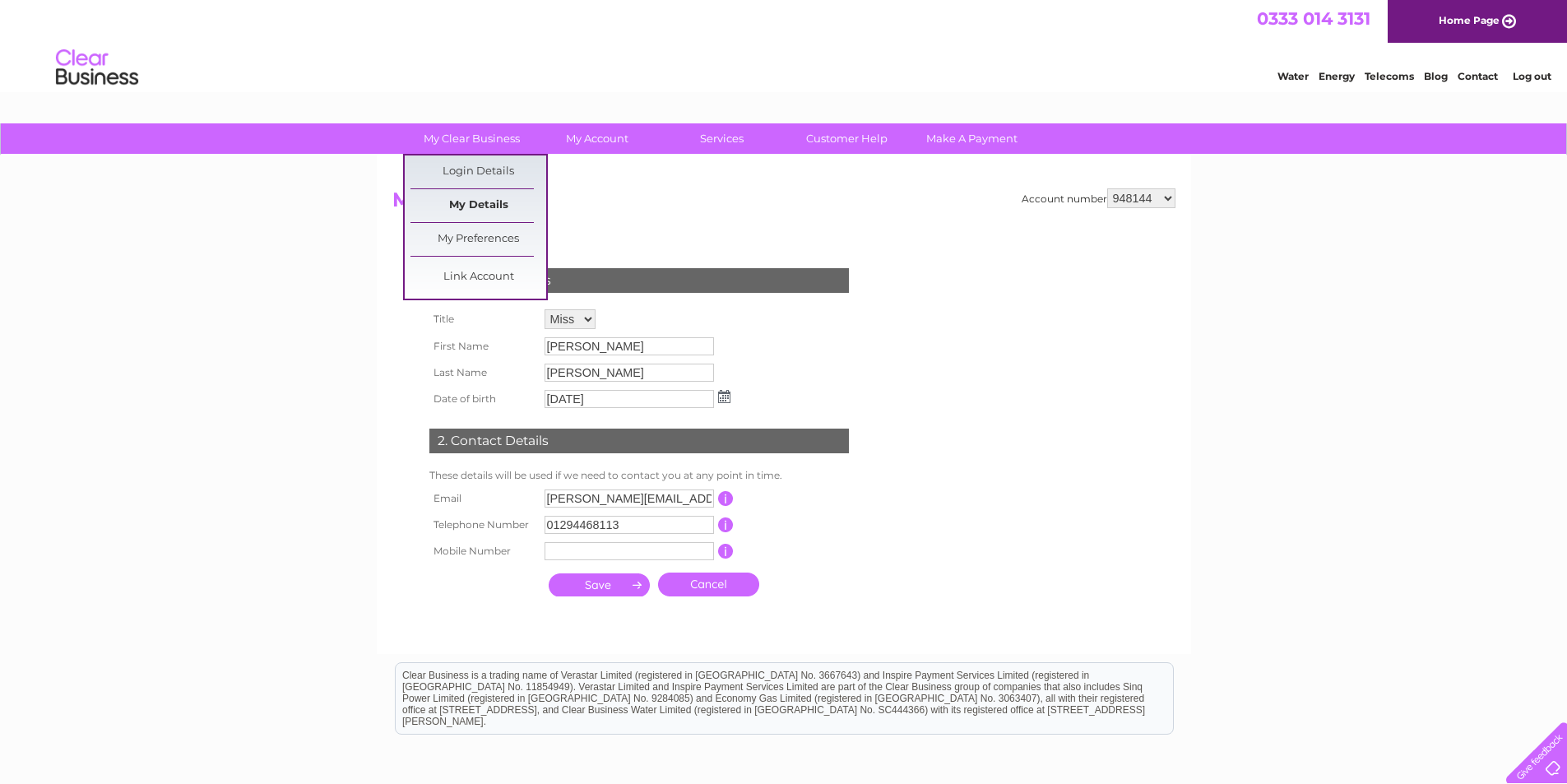
click at [481, 203] on link "My Details" at bounding box center [478, 205] width 136 height 33
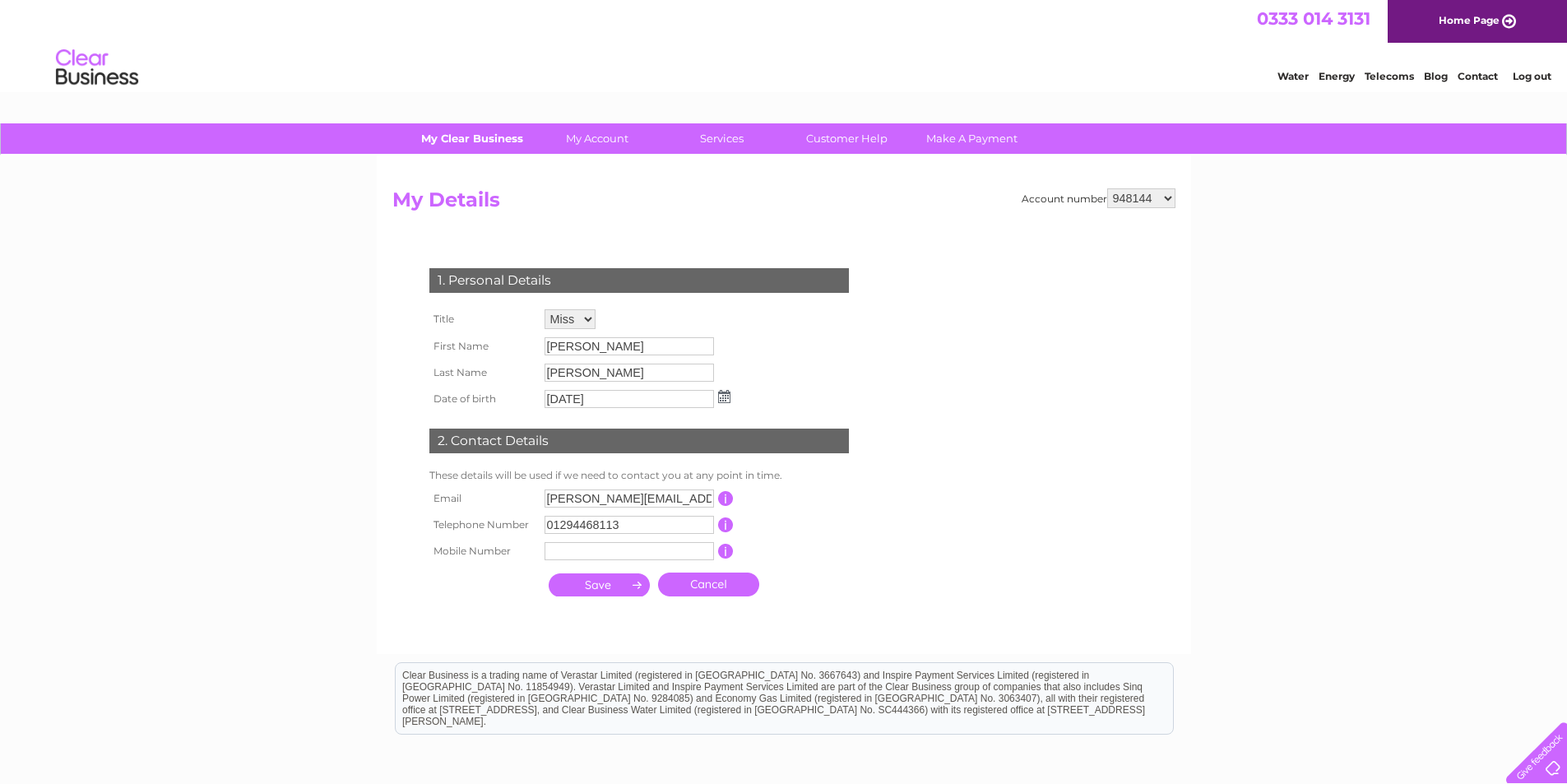
click at [481, 131] on link "My Clear Business" at bounding box center [472, 138] width 136 height 30
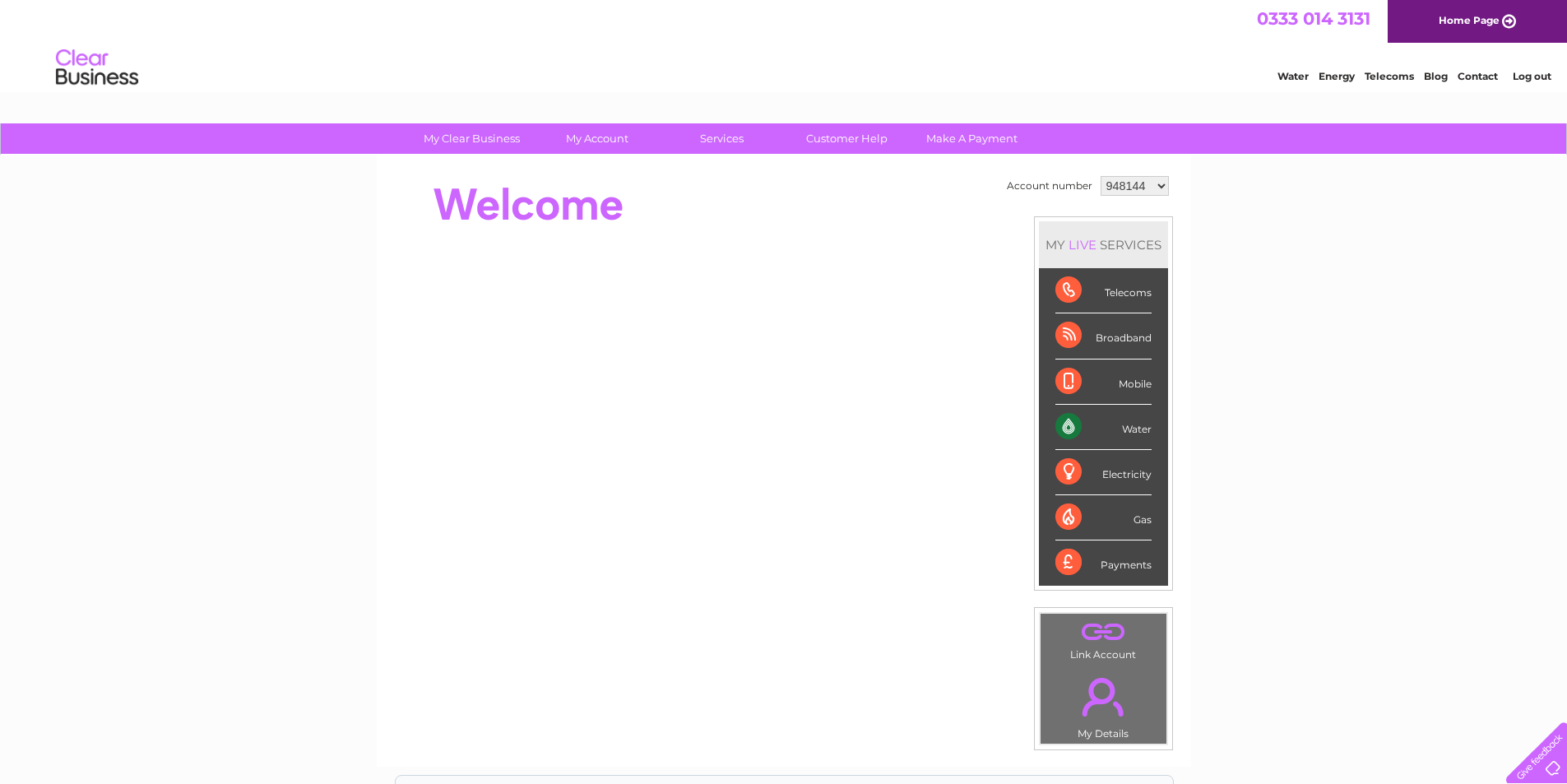
click at [1064, 425] on div "Water" at bounding box center [1103, 426] width 96 height 46
click at [1130, 427] on div "Water" at bounding box center [1103, 426] width 96 height 46
